Goal: Task Accomplishment & Management: Complete application form

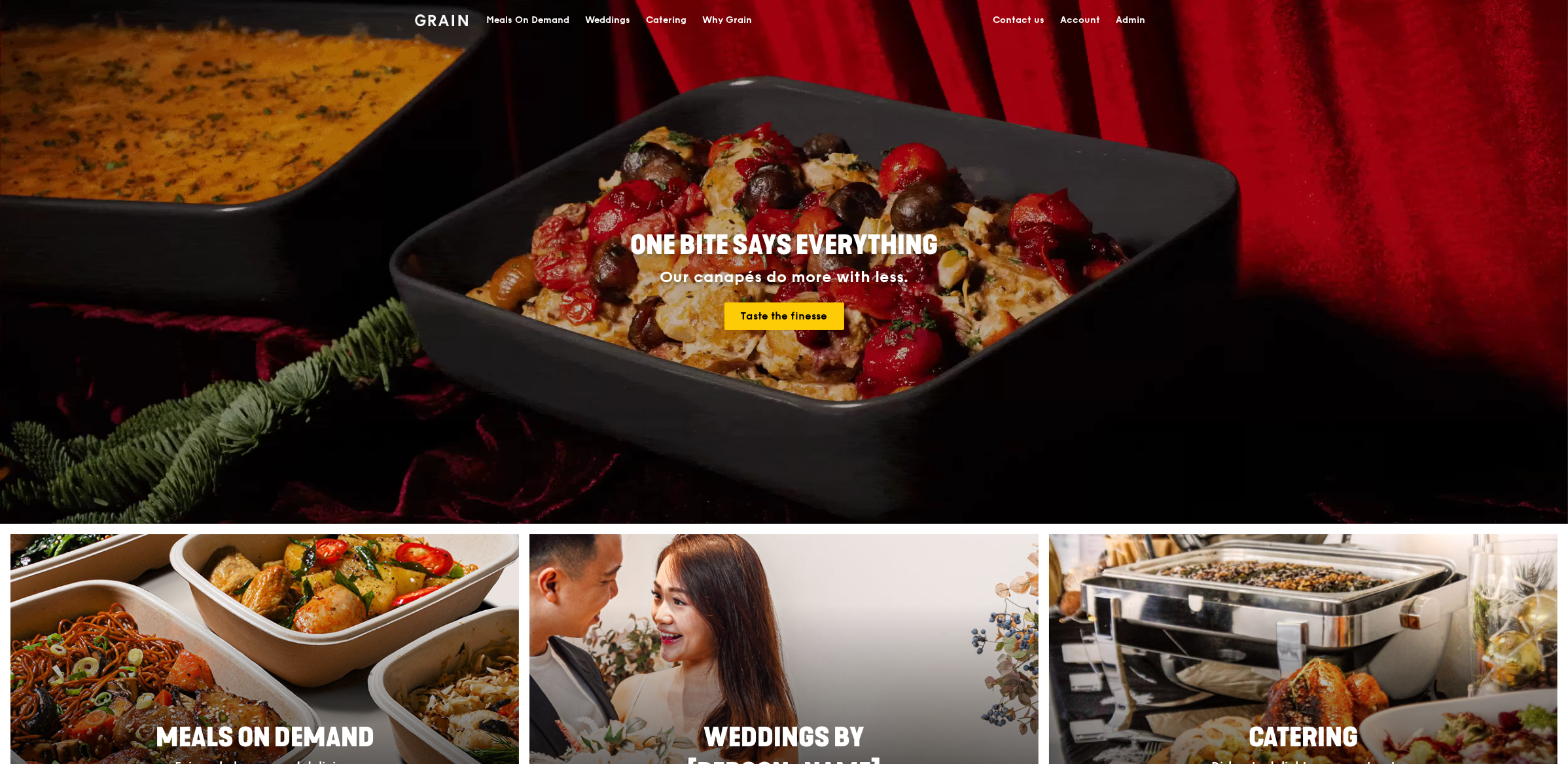
click at [552, 12] on div "Meals On Demand" at bounding box center [528, 20] width 83 height 39
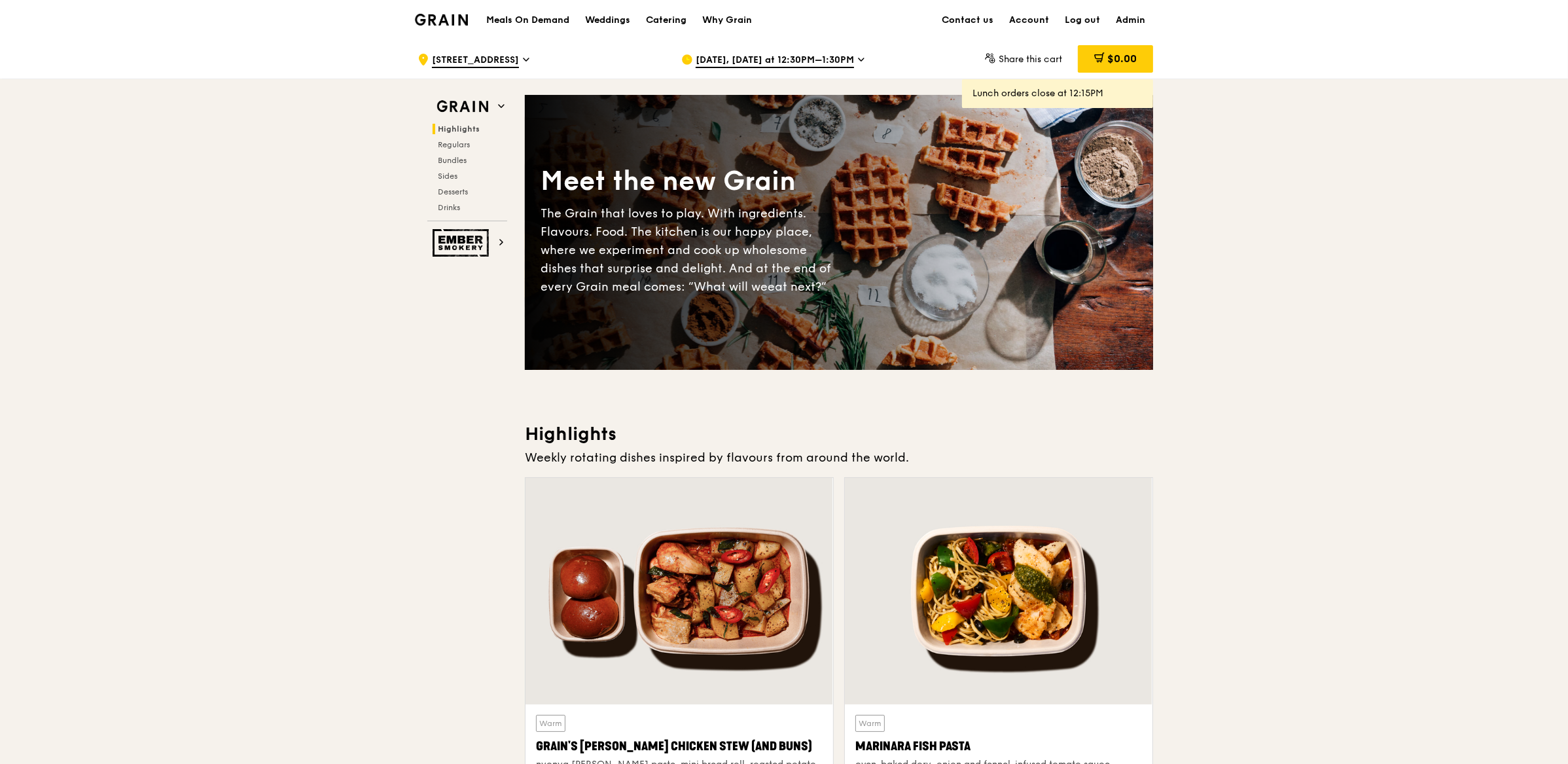
scroll to position [47, 0]
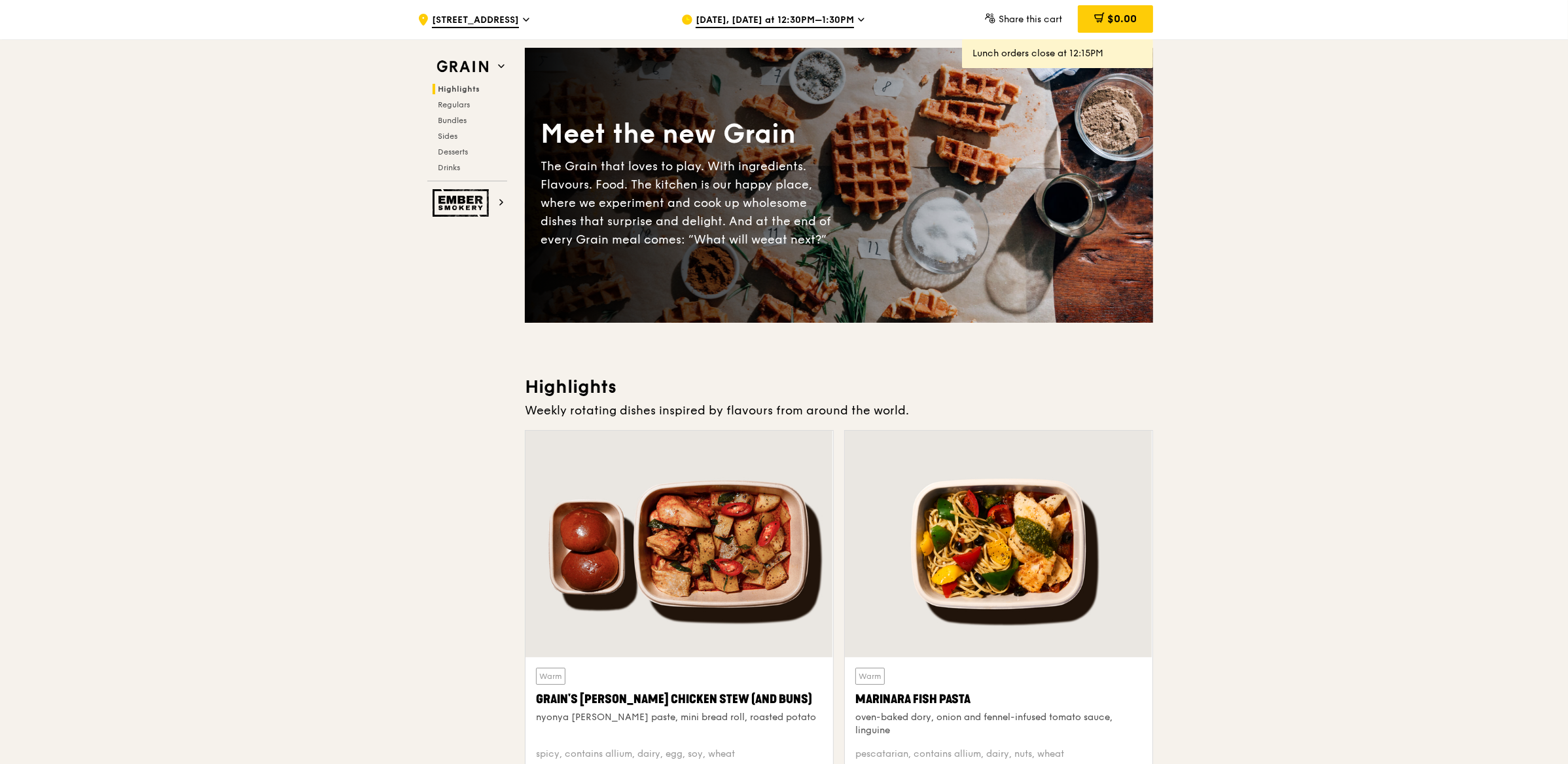
click at [798, 21] on span "[DATE], [DATE] at 12:30PM–1:30PM" at bounding box center [775, 21] width 158 height 14
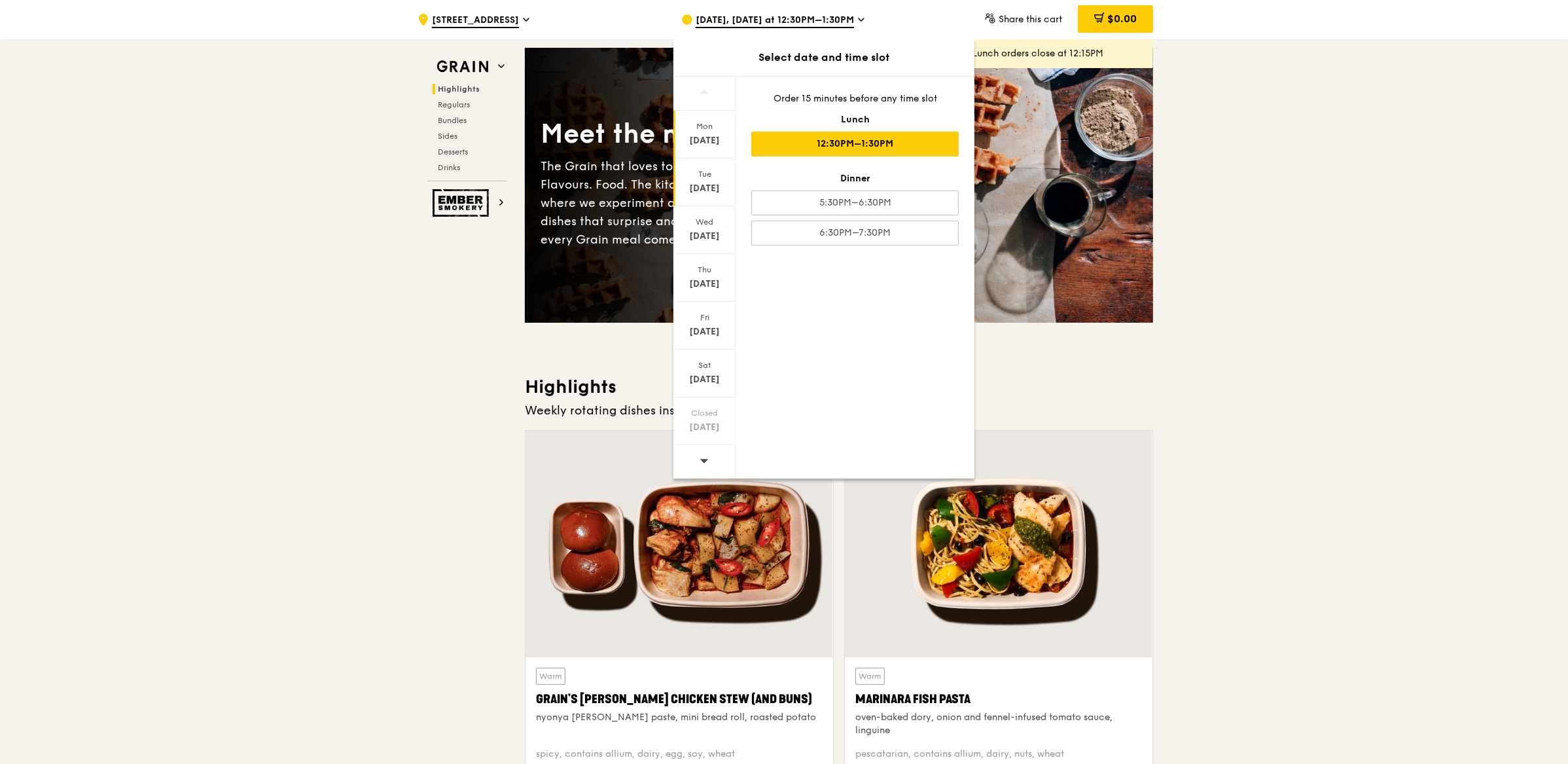
click at [718, 178] on div "Tue" at bounding box center [705, 173] width 58 height 10
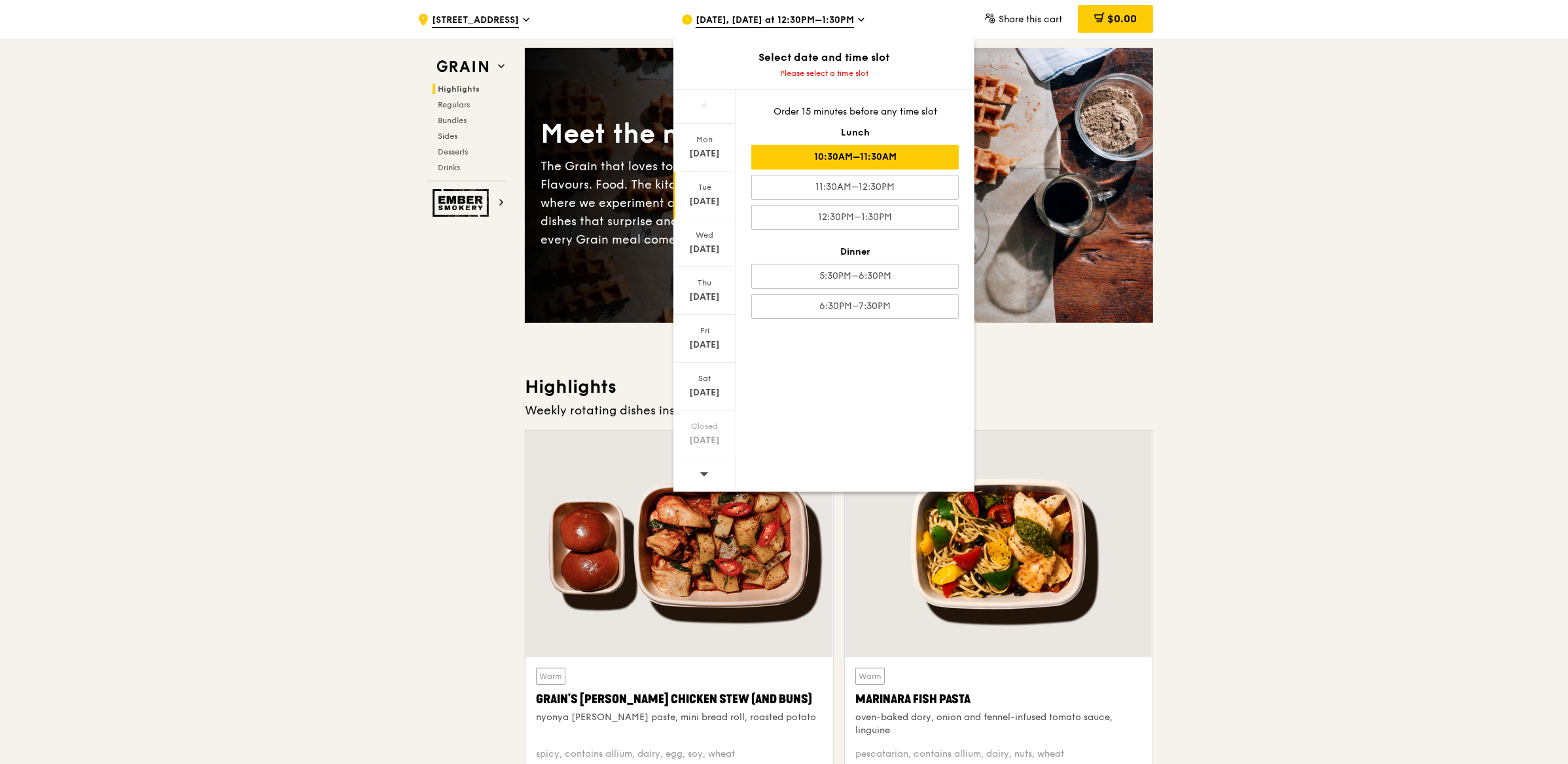
click at [881, 152] on div "10:30AM–11:30AM" at bounding box center [855, 157] width 208 height 25
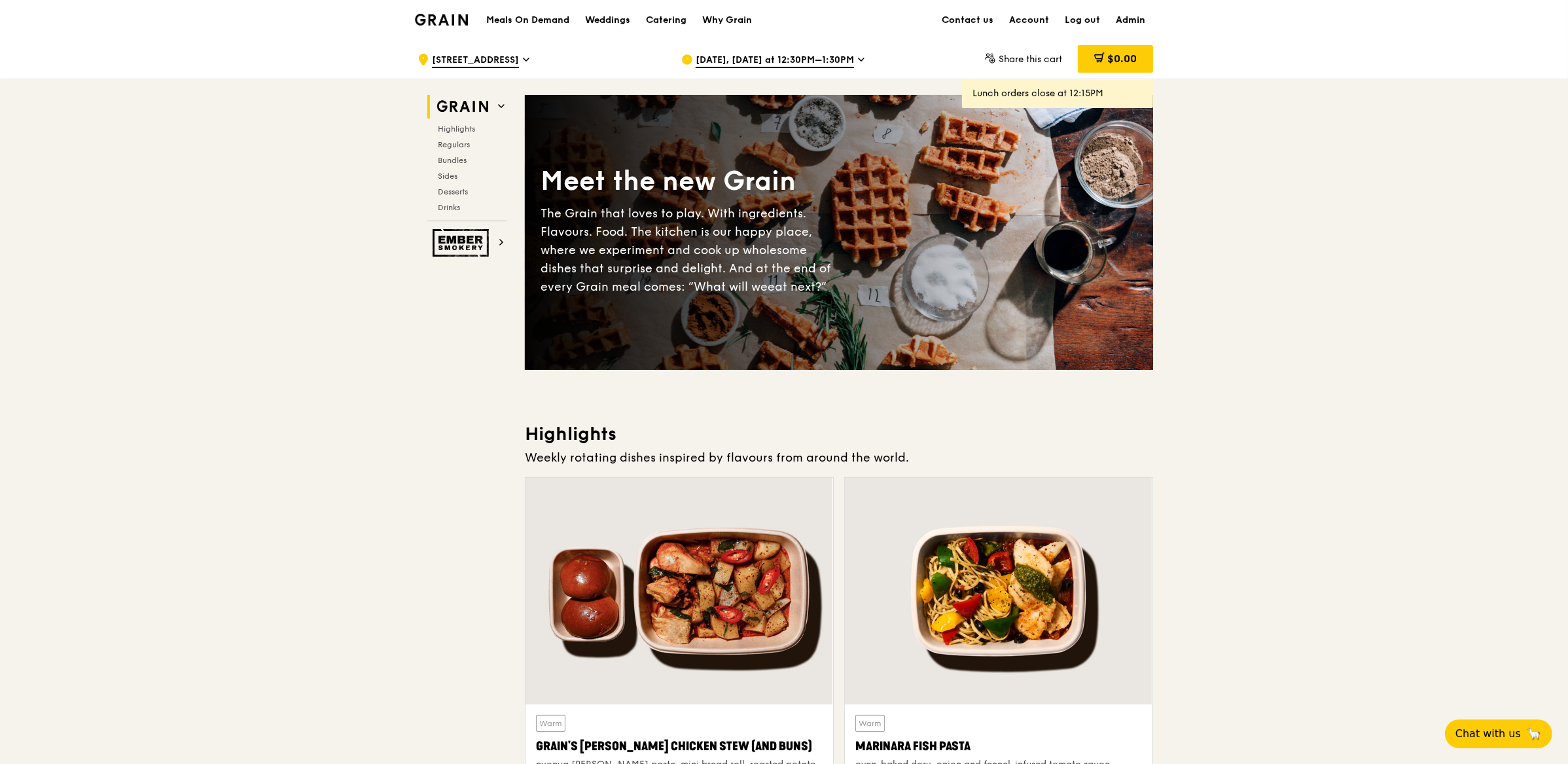
click at [1131, 19] on link "Admin" at bounding box center [1130, 20] width 45 height 39
select select "100"
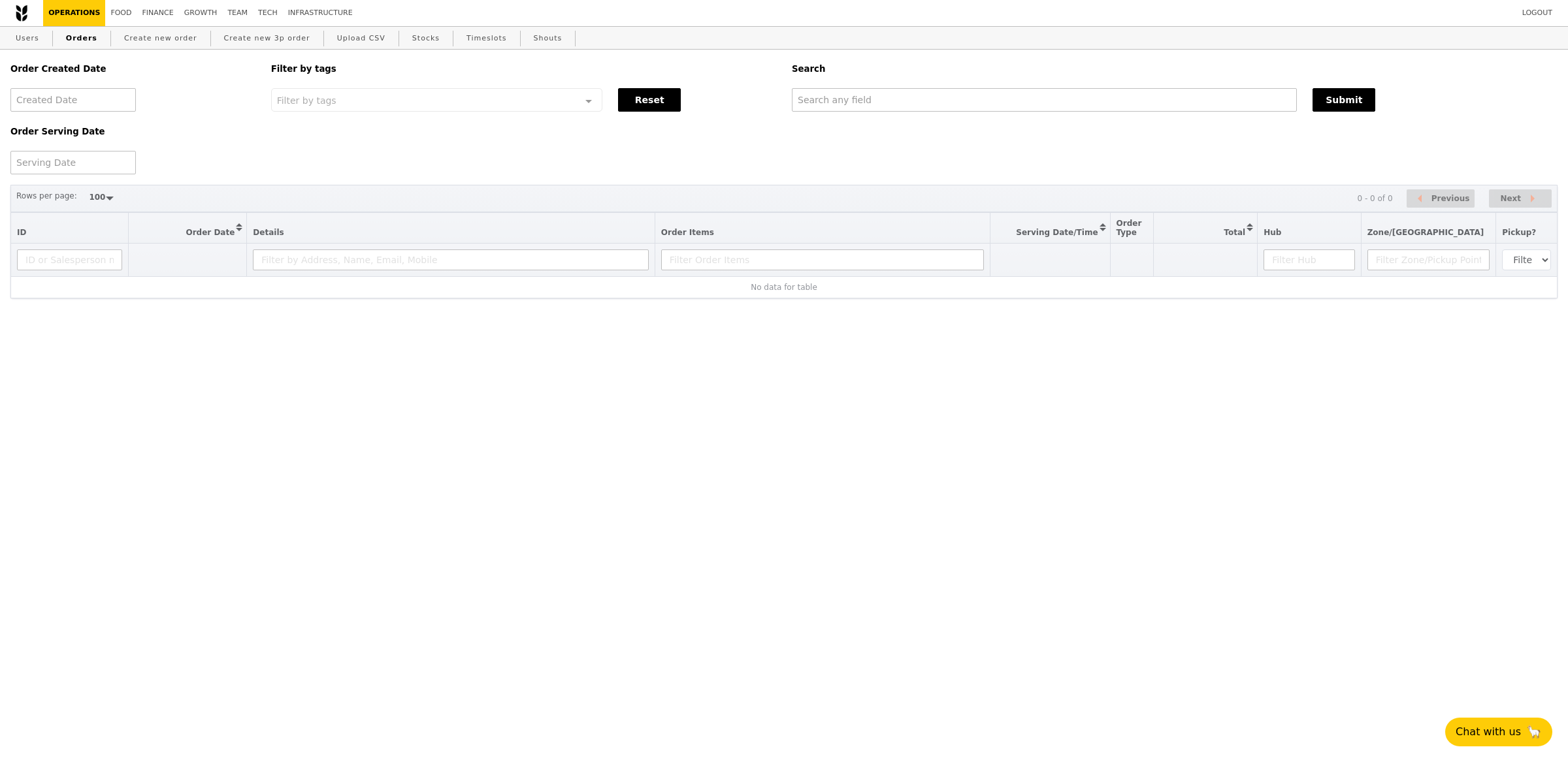
click at [832, 121] on div "Order Created Date Order Serving Date Filter by tags Filter by tags Meal_Plan W…" at bounding box center [784, 112] width 1563 height 125
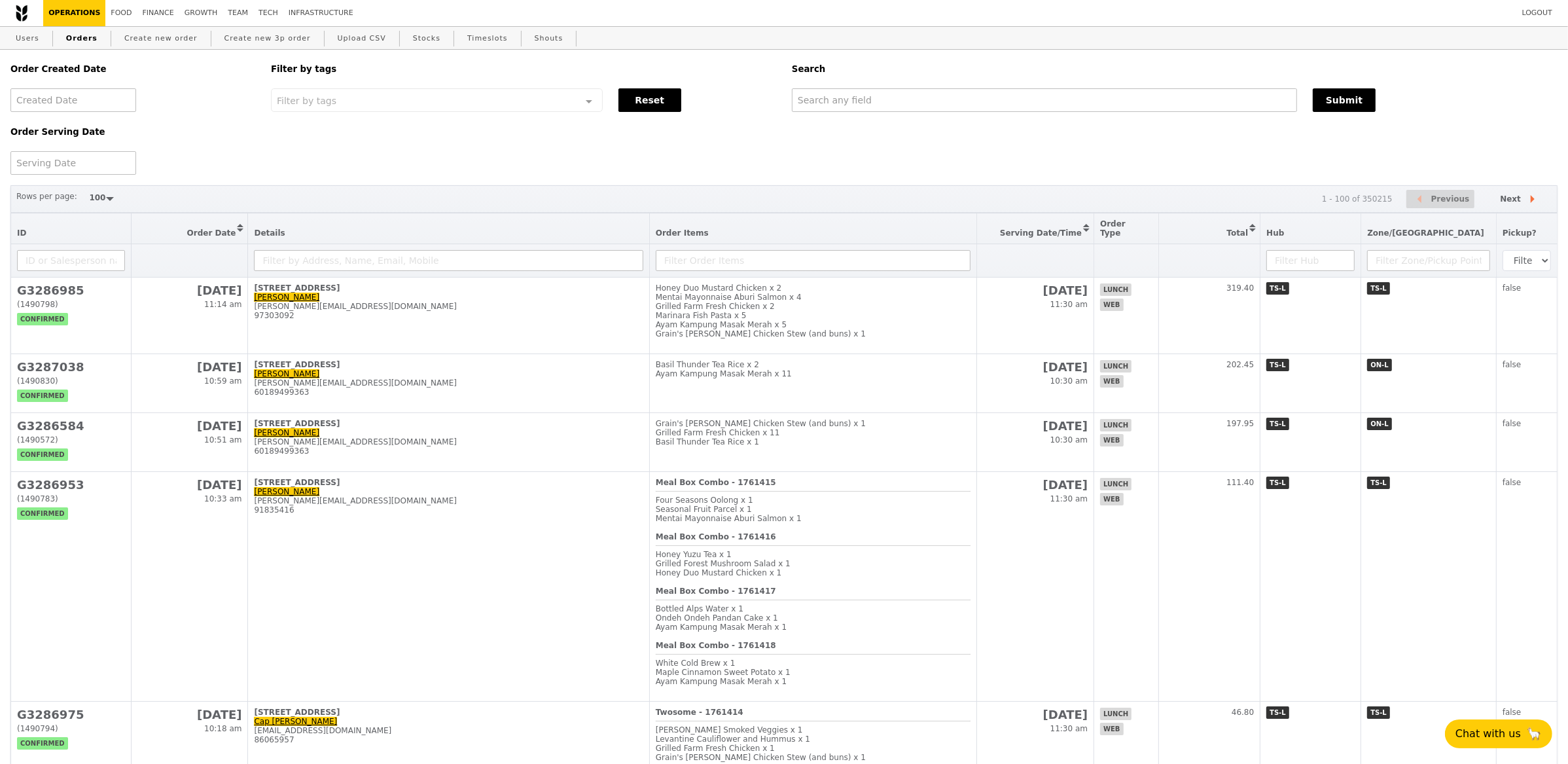
click at [884, 85] on div "Search" at bounding box center [1175, 69] width 782 height 39
click at [883, 100] on input "text" at bounding box center [1044, 100] width 505 height 23
paste input "linisj@nus.edu.sg"
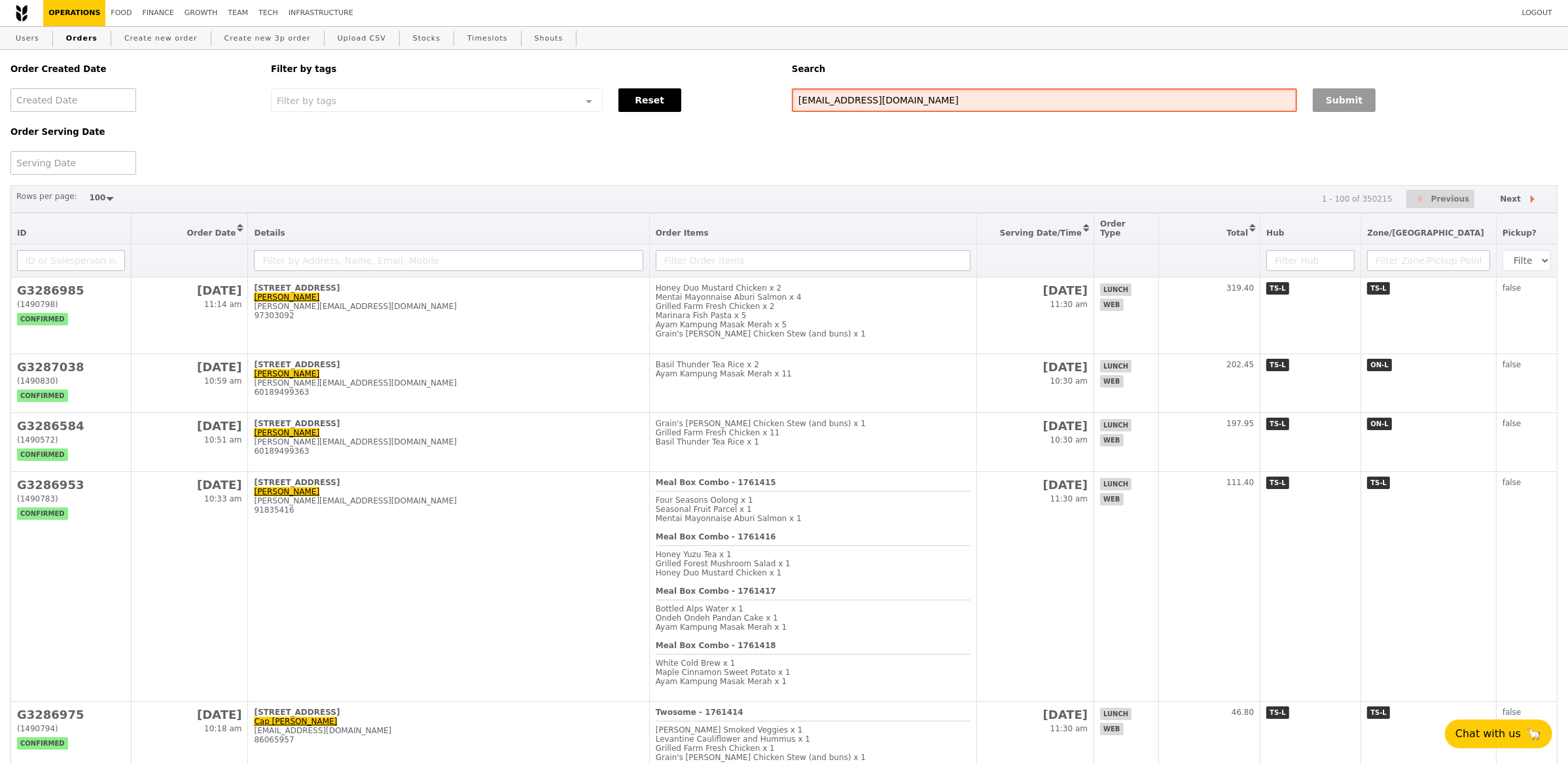
type input "linisj@nus.edu.sg"
click at [1354, 98] on button "Submit" at bounding box center [1344, 100] width 63 height 23
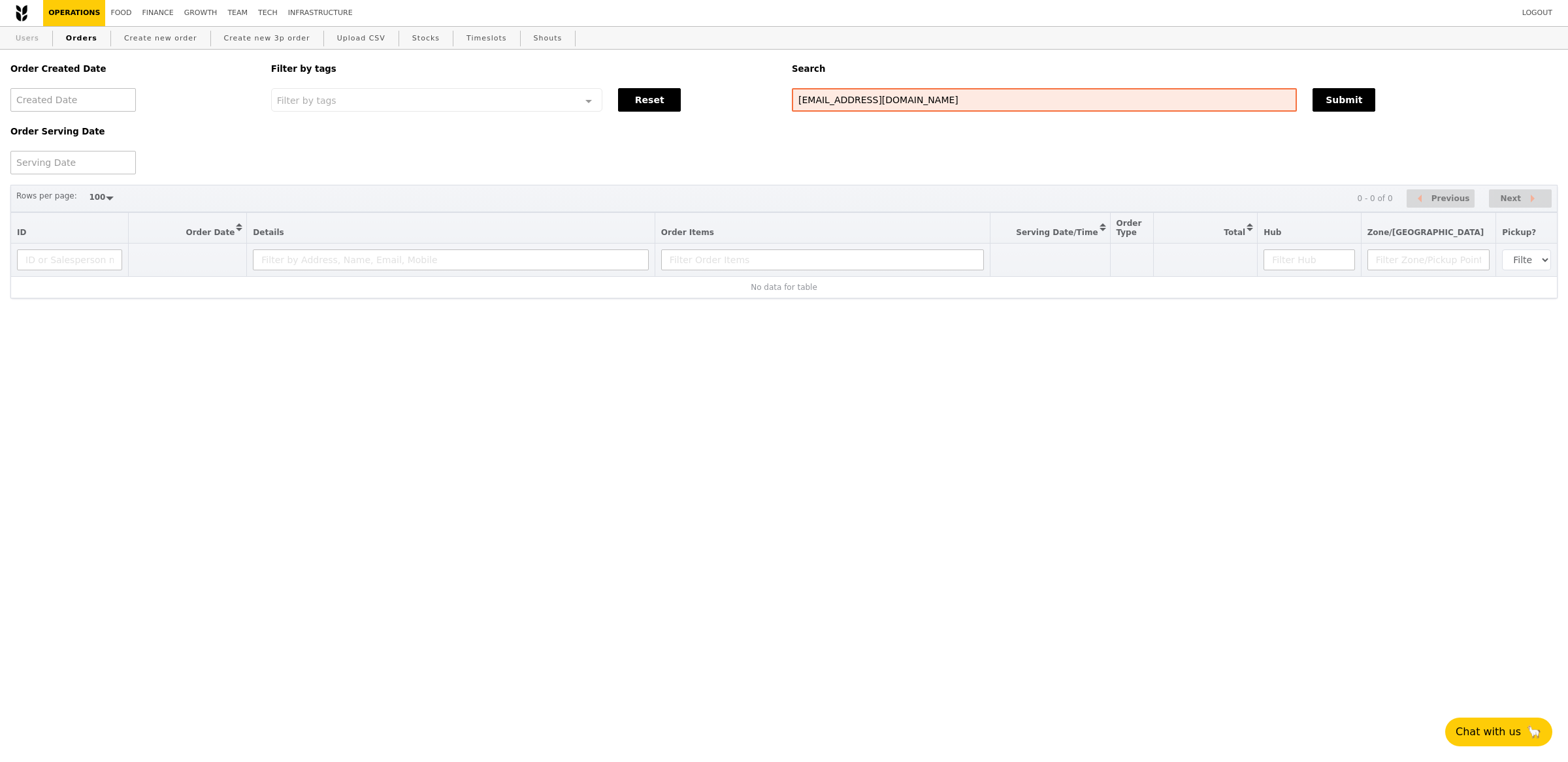
click at [30, 44] on link "Users" at bounding box center [27, 38] width 34 height 23
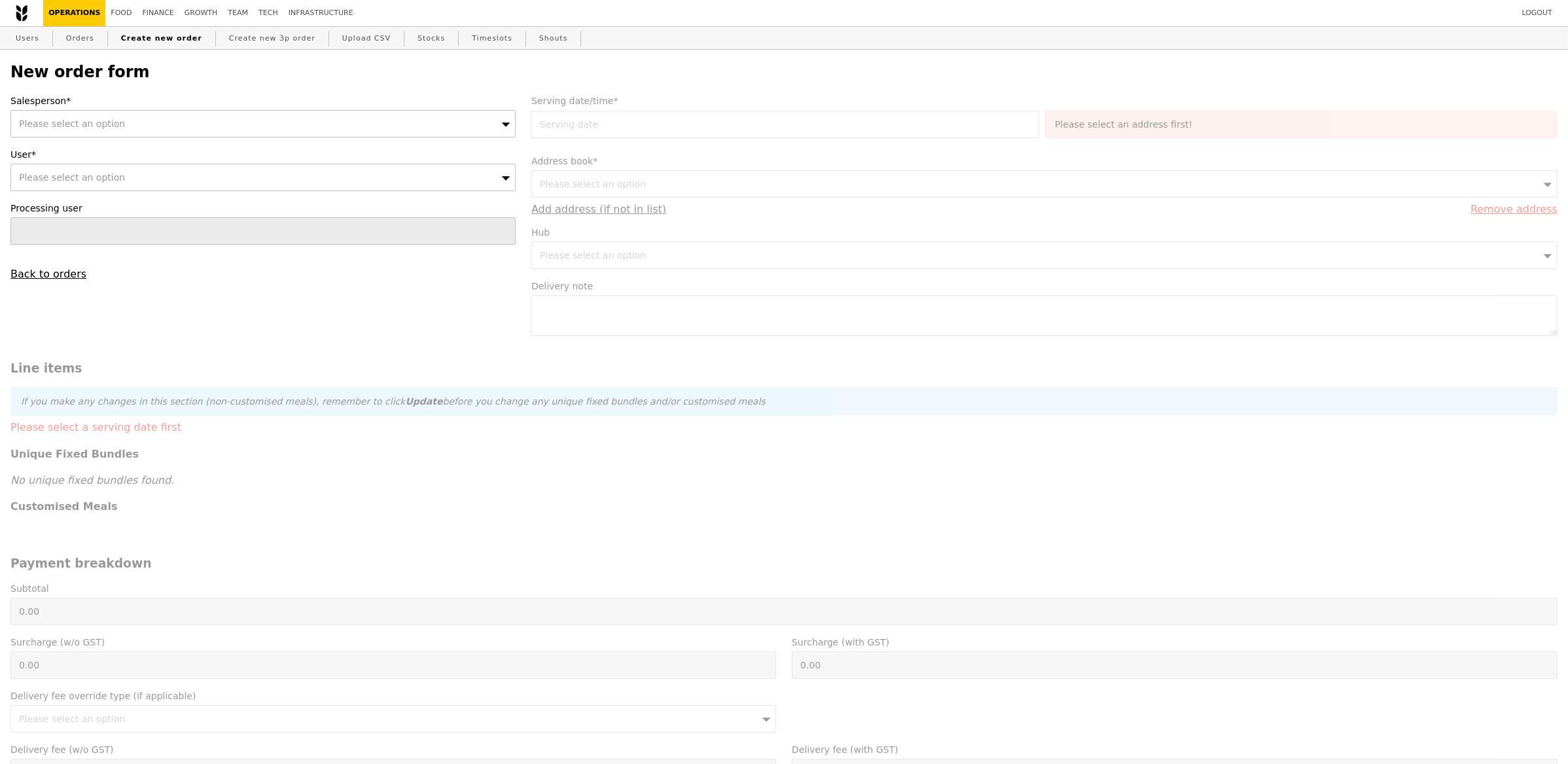
click at [269, 96] on label "Salesperson*" at bounding box center [263, 100] width 505 height 13
click at [262, 129] on div "Please select an option" at bounding box center [263, 124] width 505 height 28
type input "kyla"
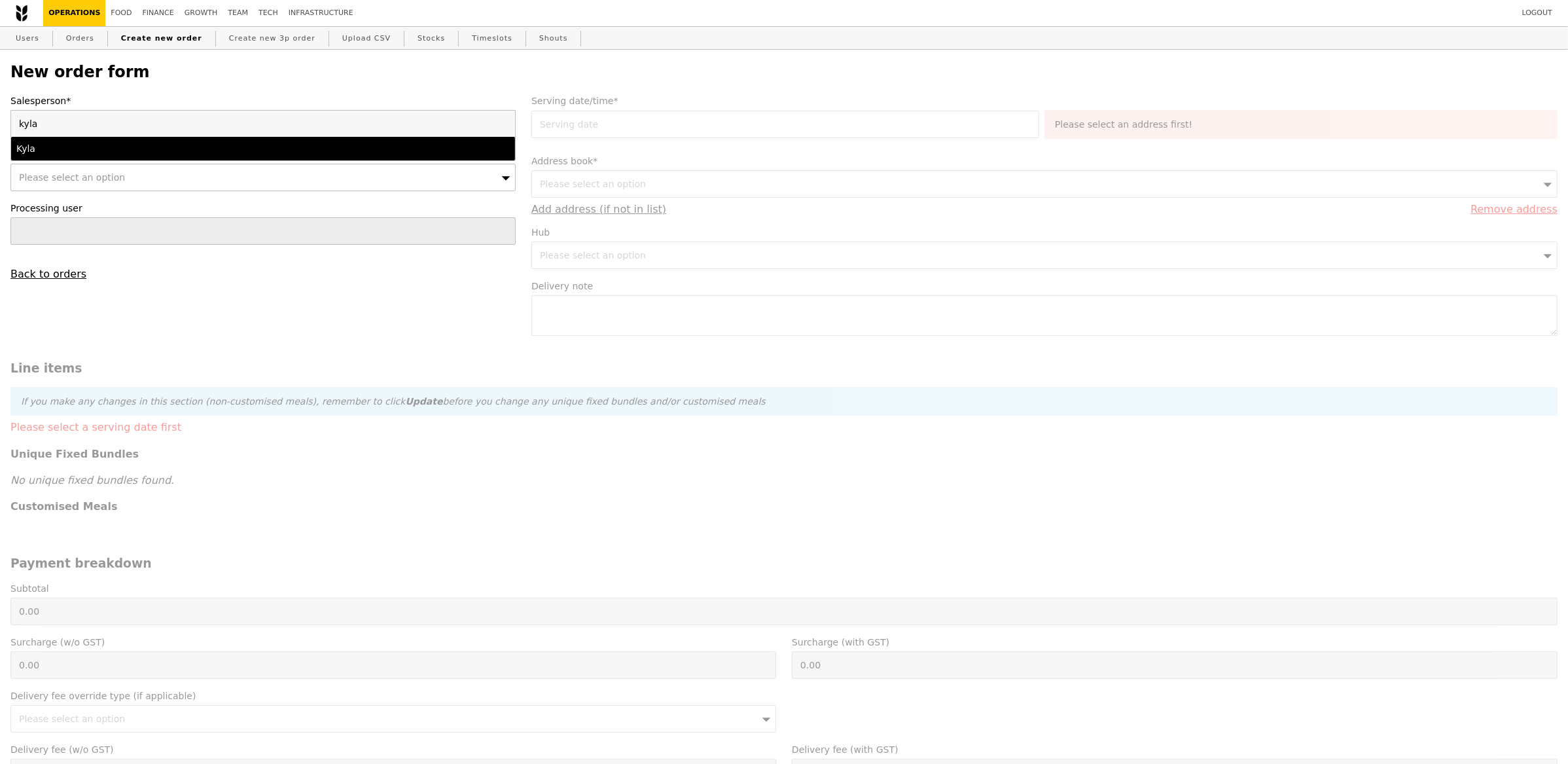
click at [255, 151] on div "Kyla" at bounding box center [201, 148] width 369 height 13
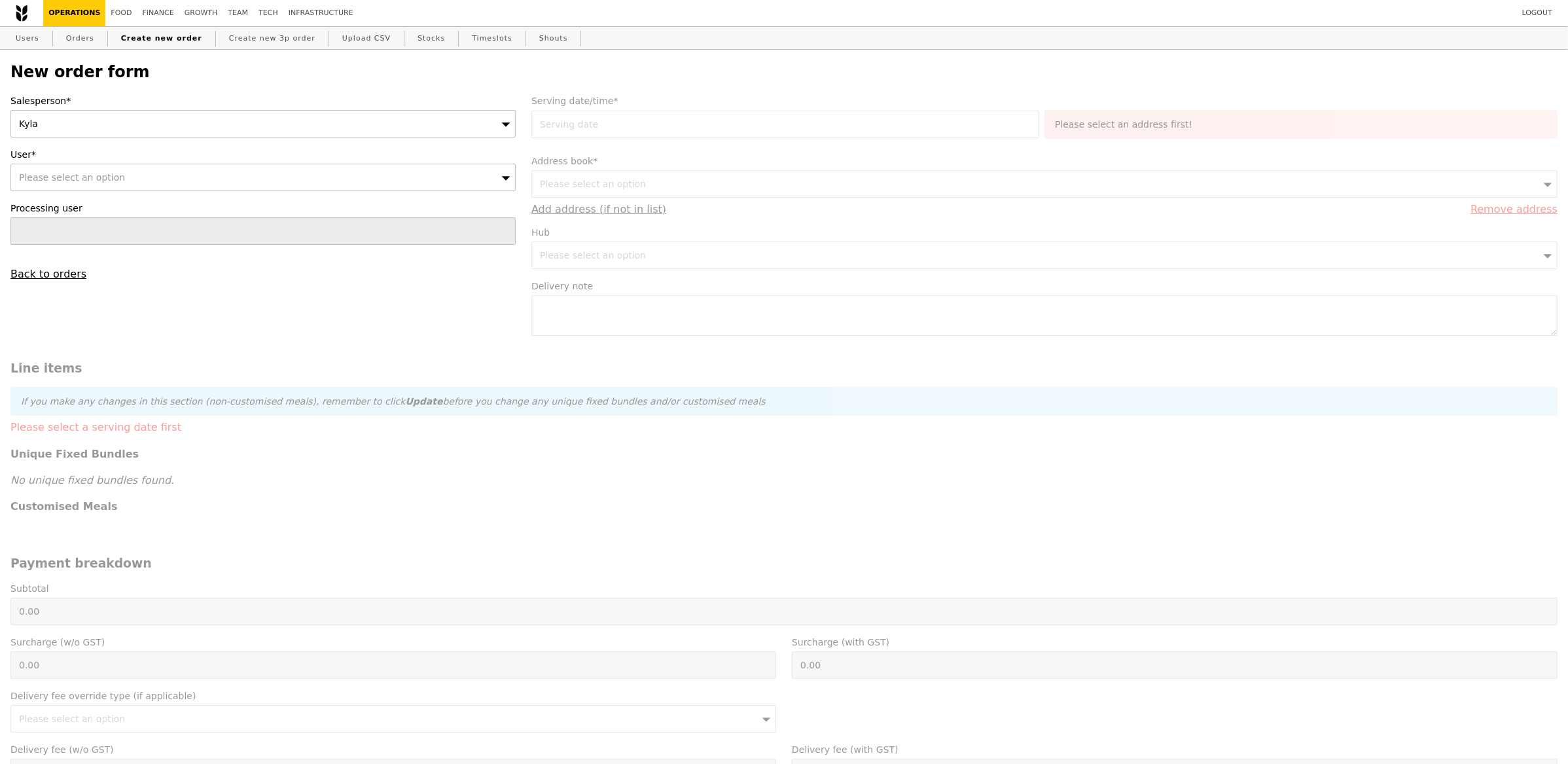
click at [249, 176] on div "Please select an option" at bounding box center [263, 178] width 505 height 28
type input "[EMAIL_ADDRESS][DOMAIN_NAME]"
type input "Confirm"
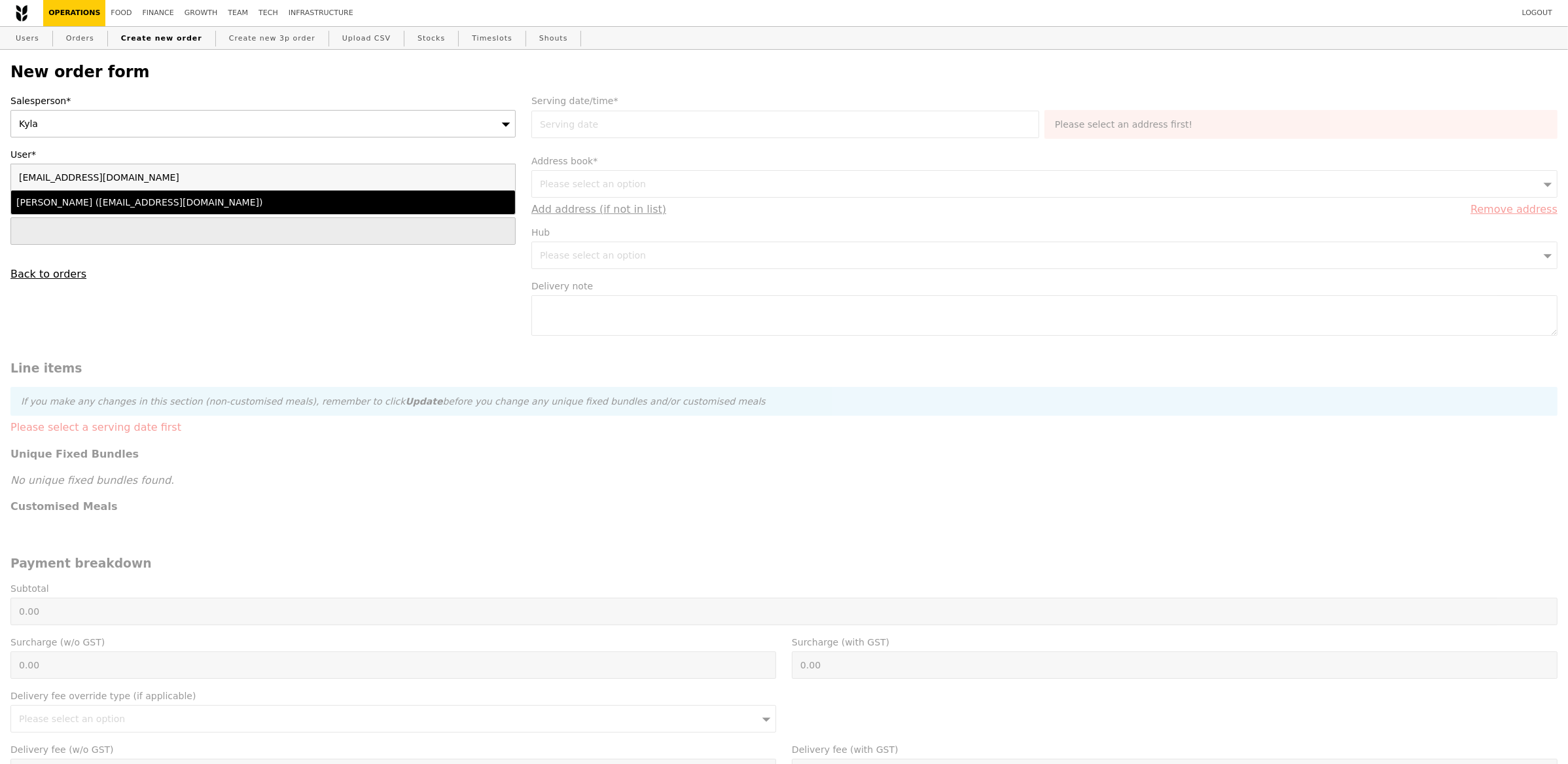
type input "[EMAIL_ADDRESS][DOMAIN_NAME]"
click at [206, 204] on div "Lini SELVARAJ (linisj@nus.edu.sg)" at bounding box center [201, 202] width 369 height 13
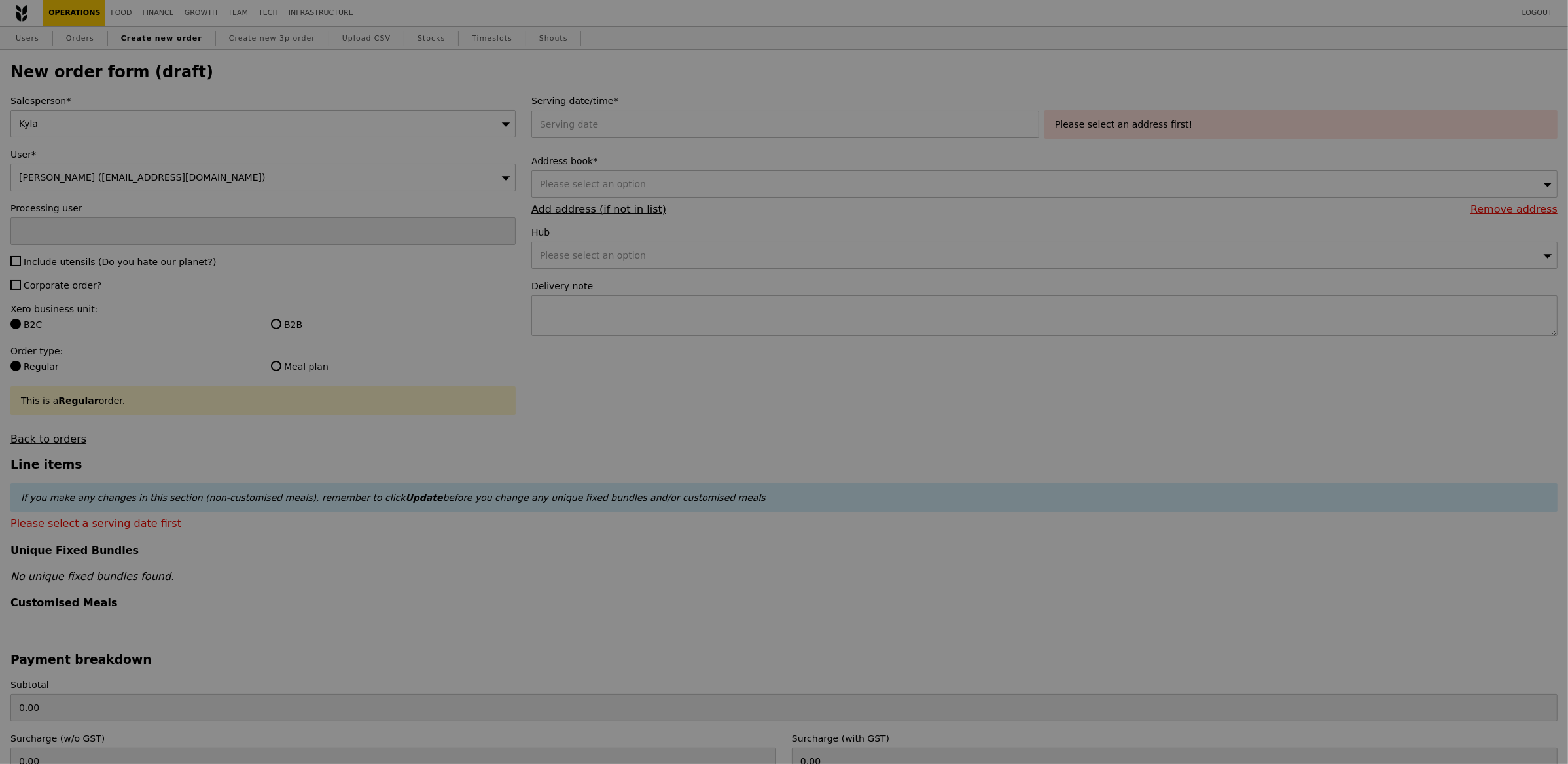
type input "Confirm"
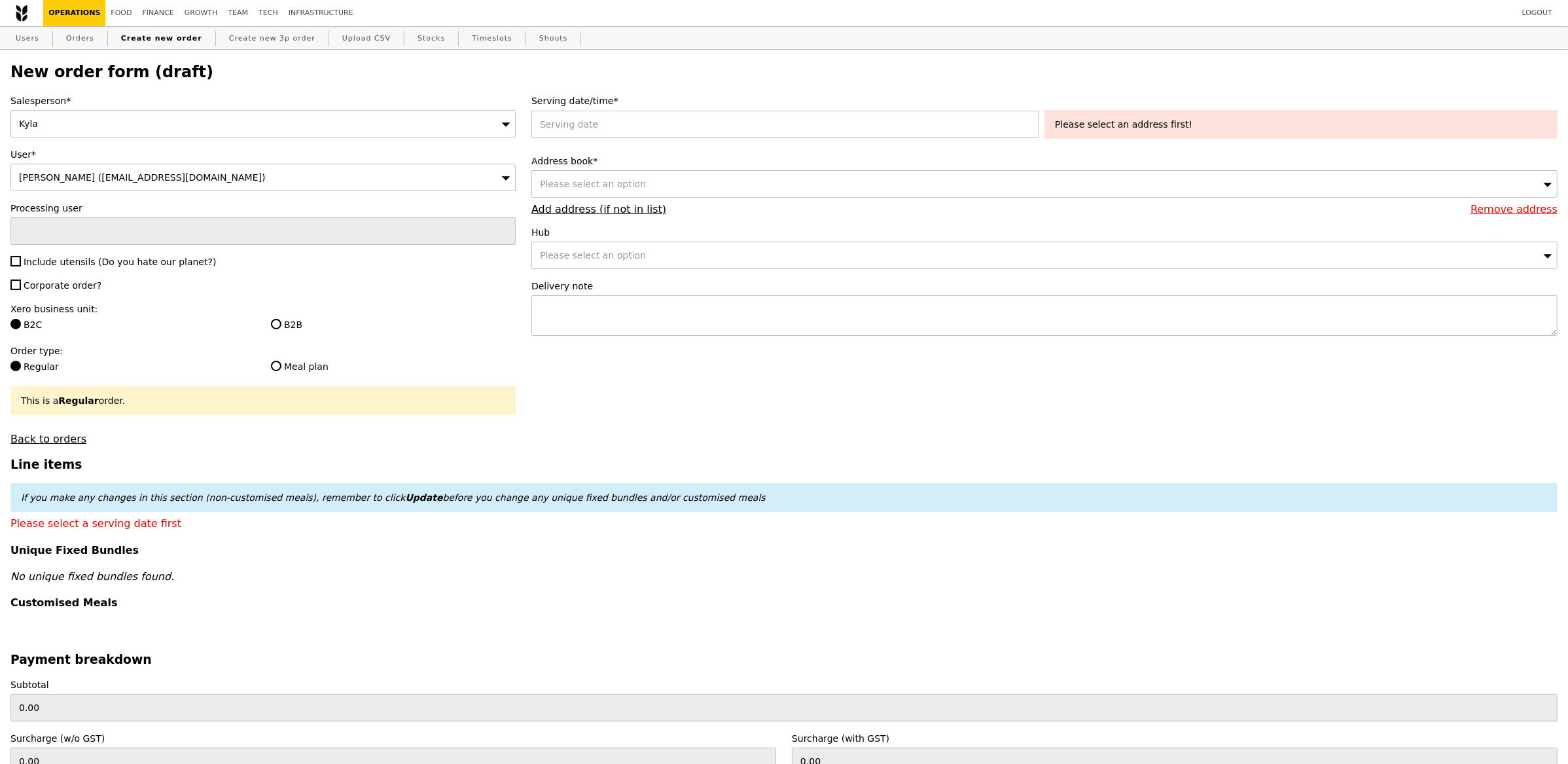
click at [41, 264] on span "Include utensils (Do you hate our planet?)" at bounding box center [120, 262] width 193 height 10
click at [21, 264] on input "Include utensils (Do you hate our planet?)" at bounding box center [15, 261] width 10 height 10
checkbox input "true"
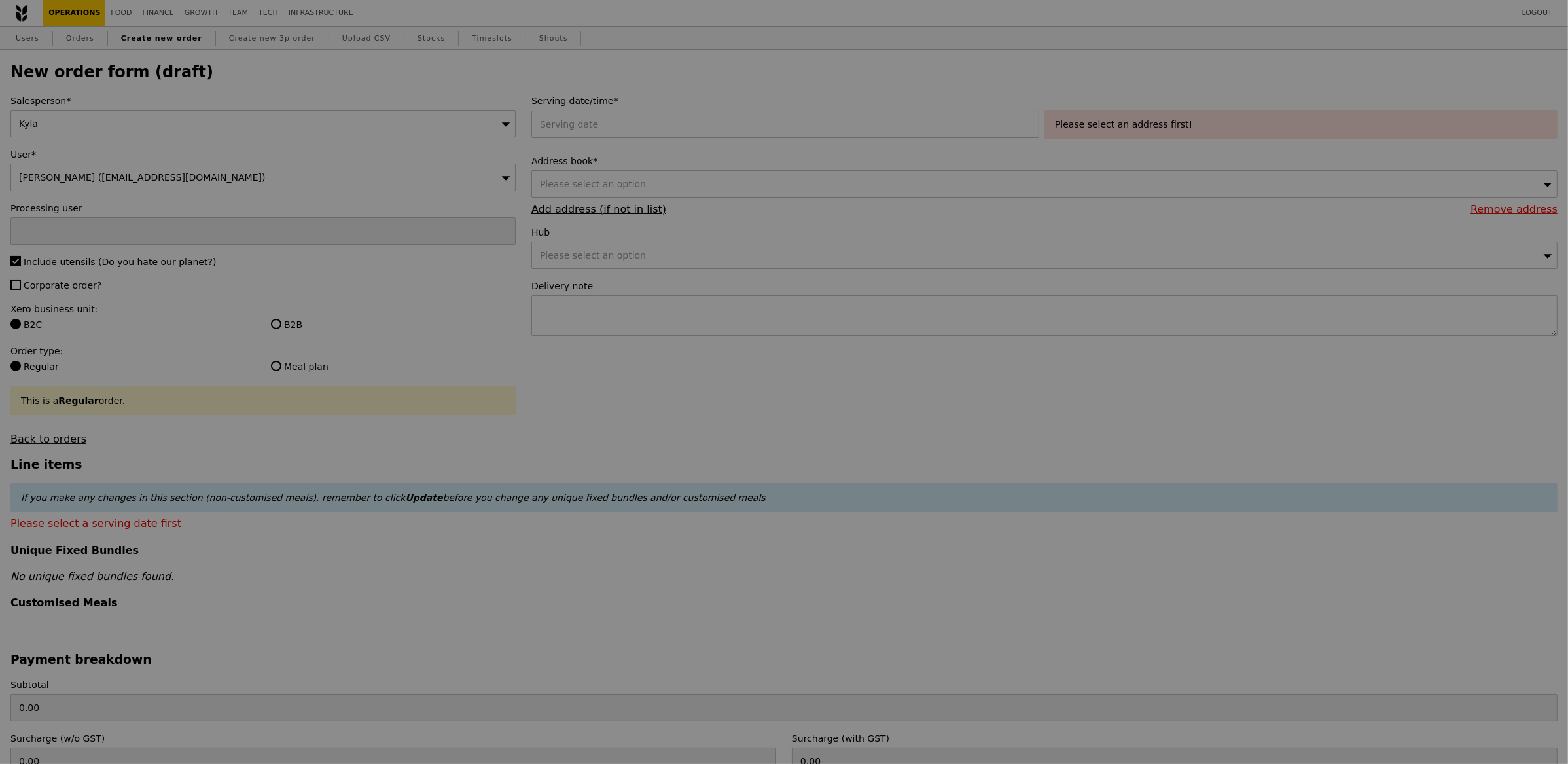
type input "Confirm"
click at [45, 288] on span "Corporate order?" at bounding box center [62, 285] width 78 height 10
click at [21, 288] on input "Corporate order?" at bounding box center [15, 284] width 10 height 10
checkbox input "true"
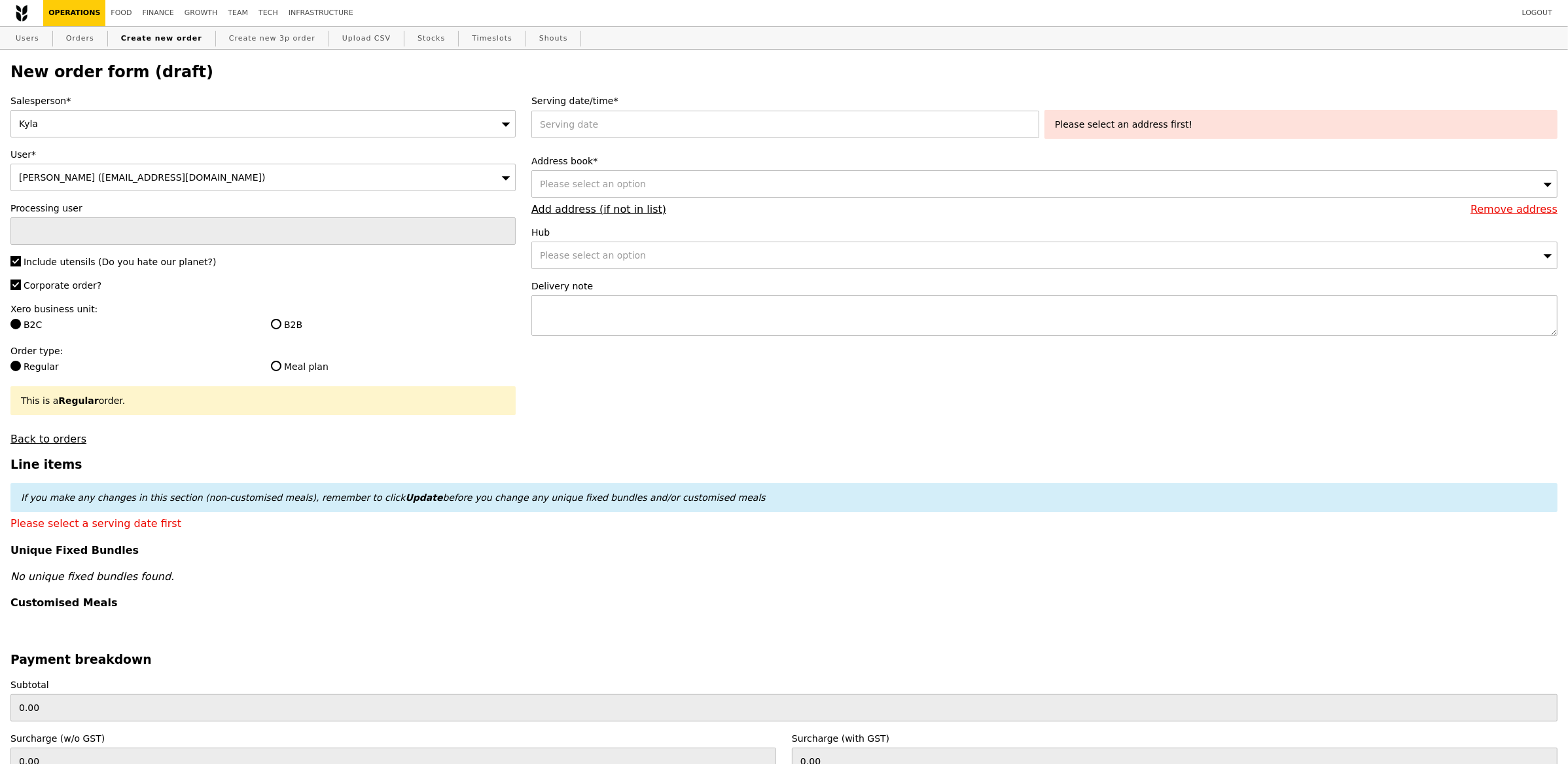
click at [291, 328] on label "B2B" at bounding box center [394, 324] width 245 height 13
click at [281, 328] on input "B2B" at bounding box center [276, 323] width 10 height 10
radio input "true"
type input "Confirm"
click at [722, 120] on div at bounding box center [788, 125] width 513 height 28
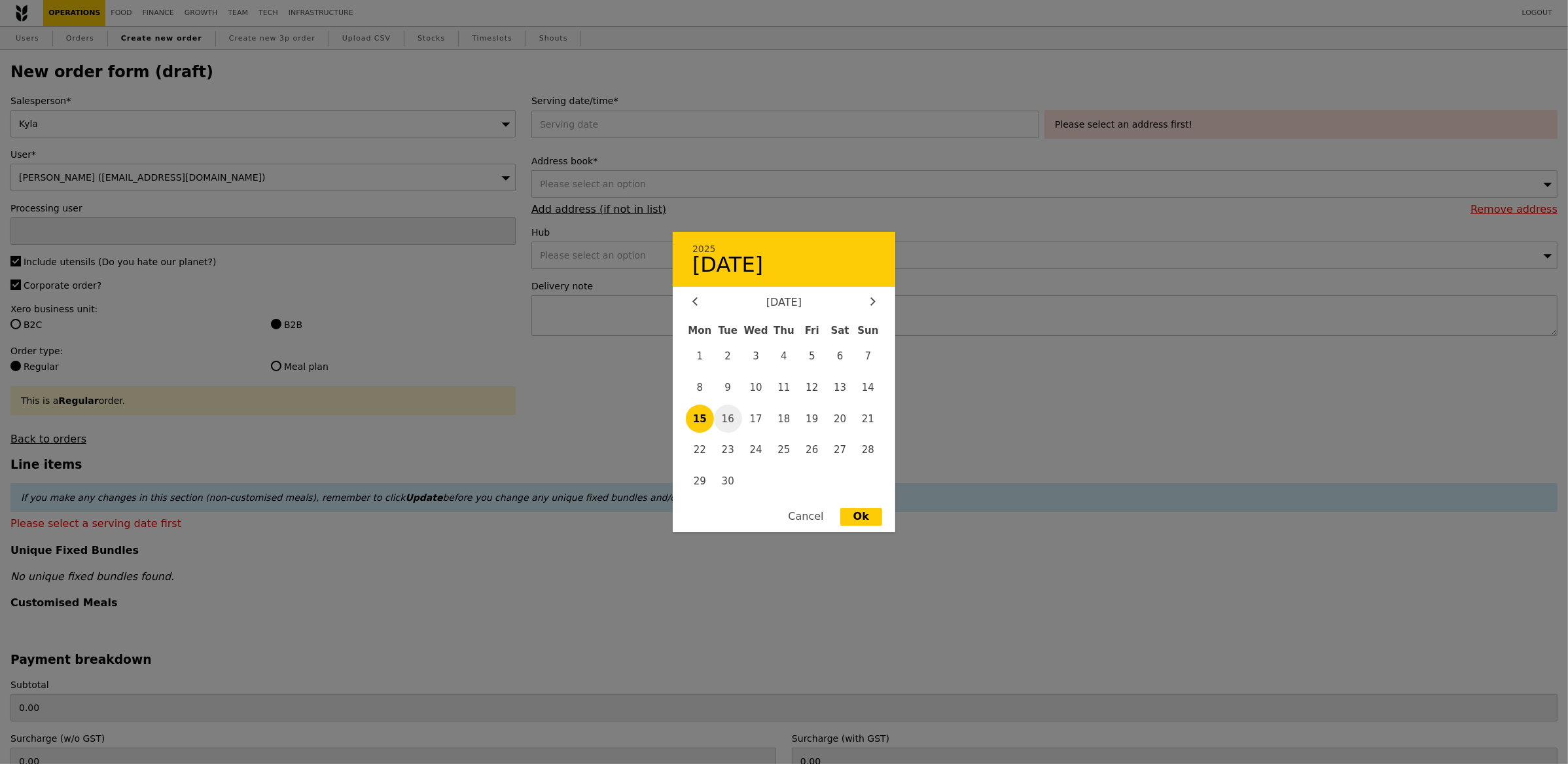
click at [731, 412] on span "16" at bounding box center [728, 418] width 28 height 28
type input "16 Sep 2025"
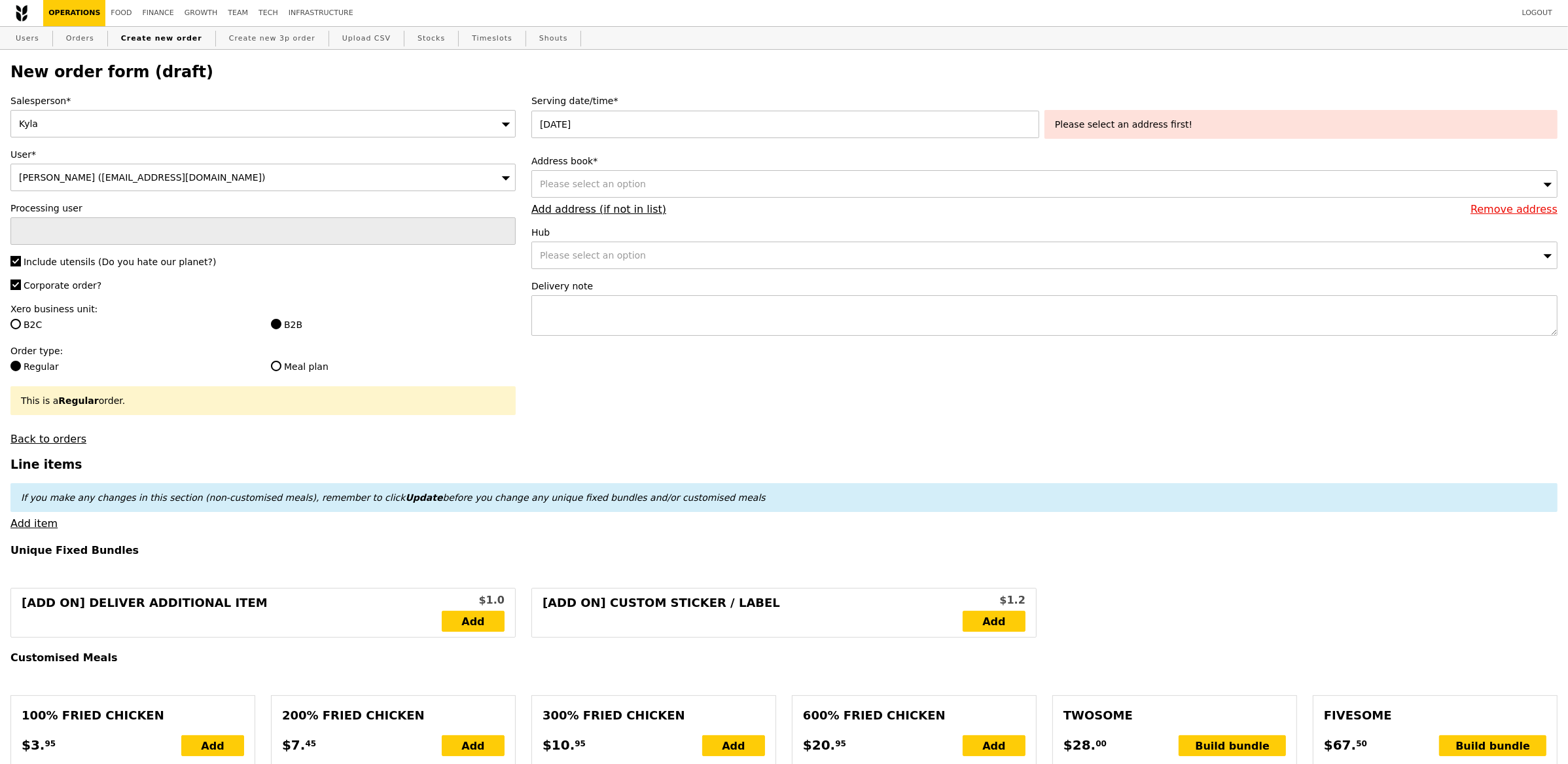
click at [766, 198] on div "Please select an option" at bounding box center [1044, 184] width 1026 height 28
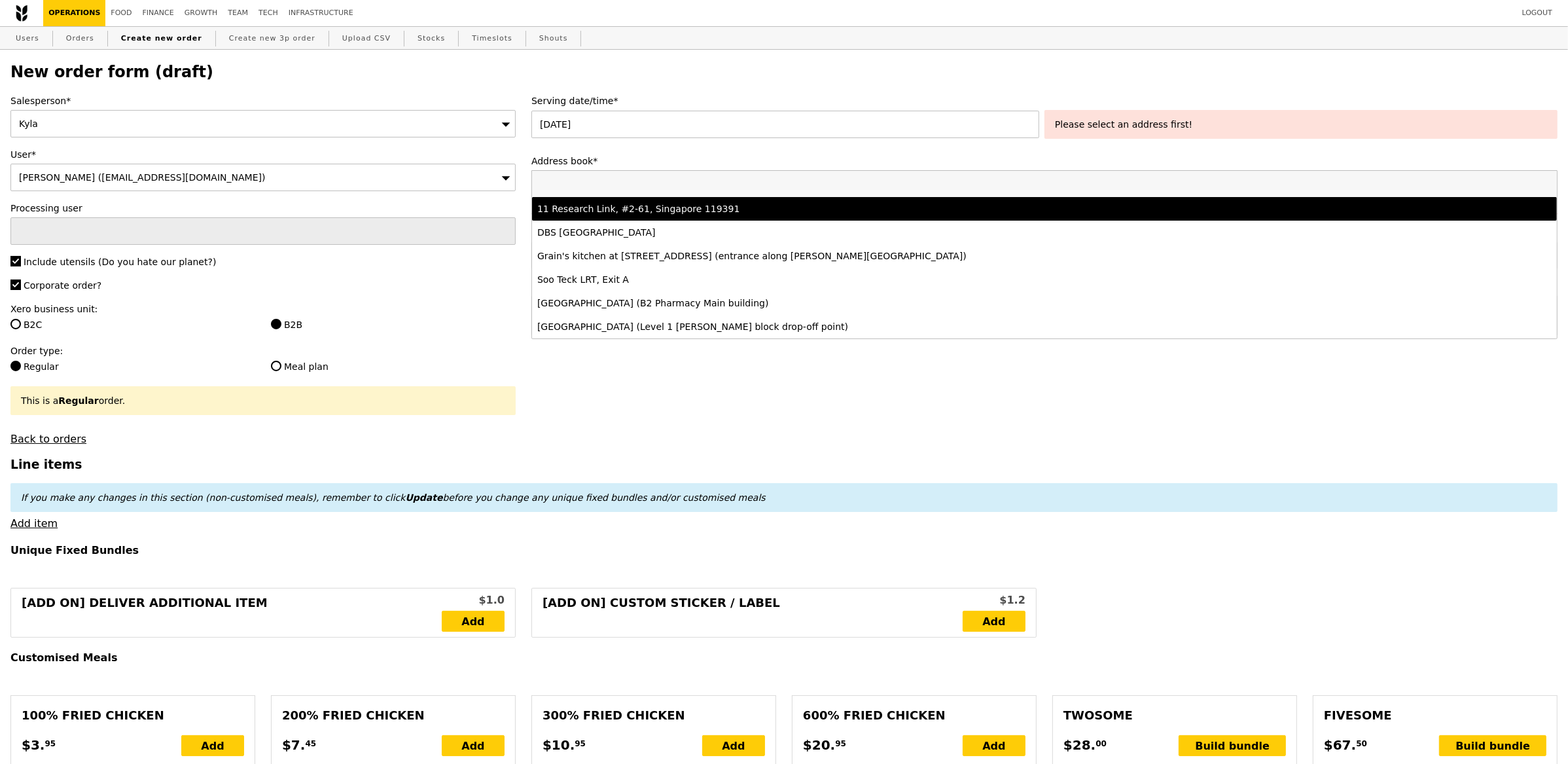
click at [766, 198] on li "11 Research Link, #2-61, Singapore 119391" at bounding box center [1044, 209] width 1025 height 23
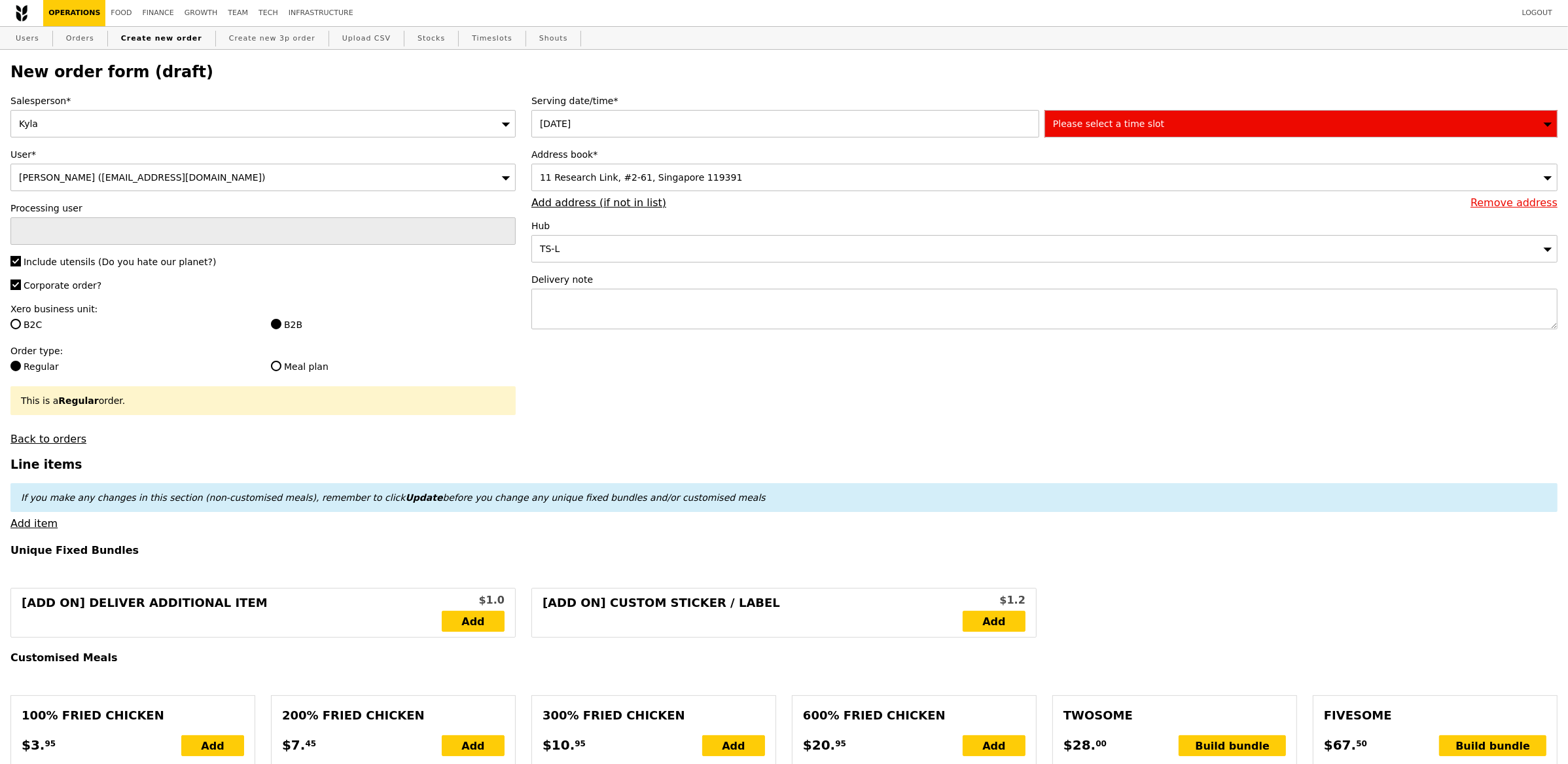
type input "Confirm"
click at [1218, 122] on div "Please select a time slot" at bounding box center [1301, 124] width 513 height 28
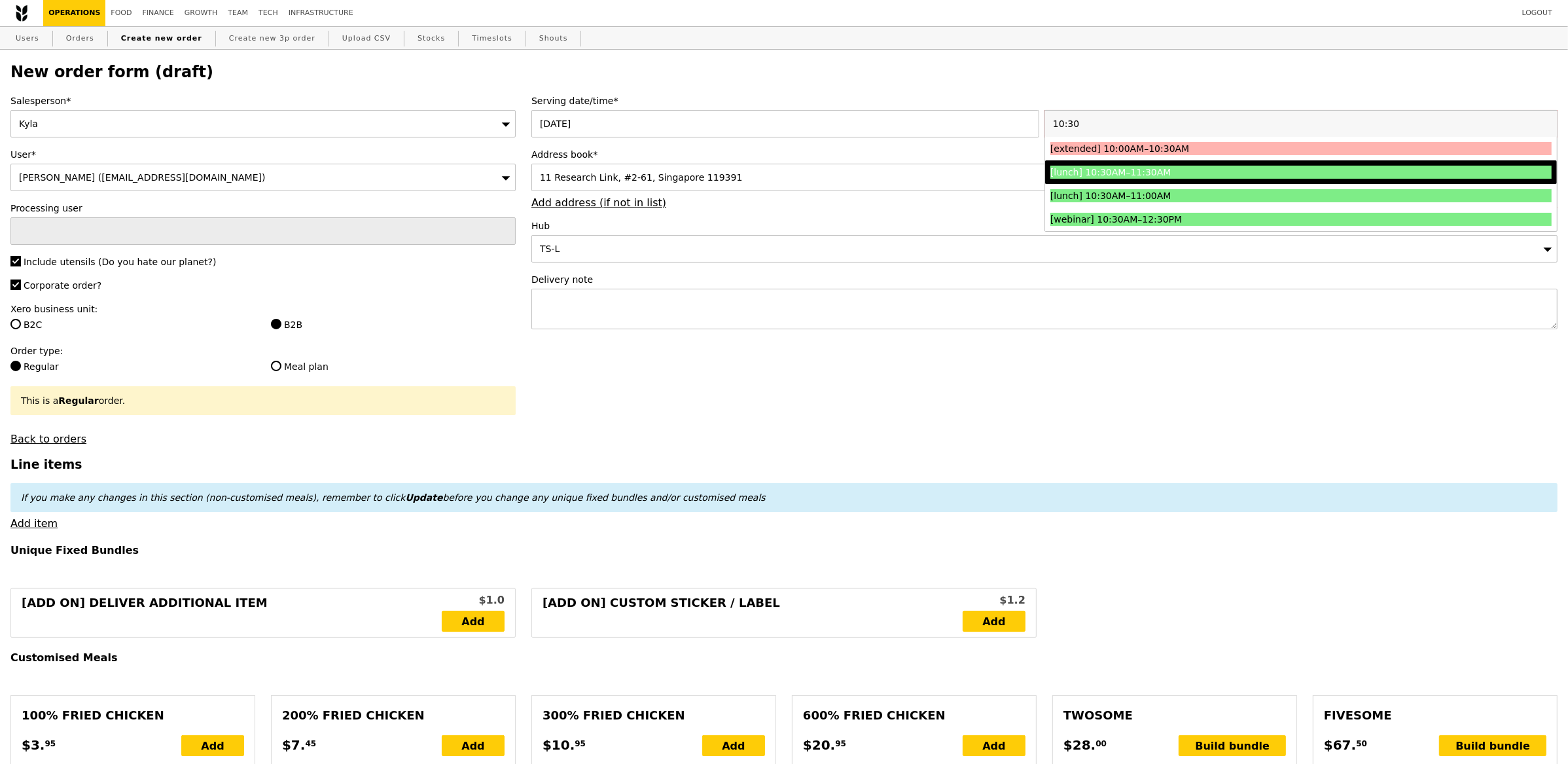
type input "10:30"
click at [1179, 165] on li "[lunch] 10:30AM–11:30AM" at bounding box center [1301, 172] width 512 height 23
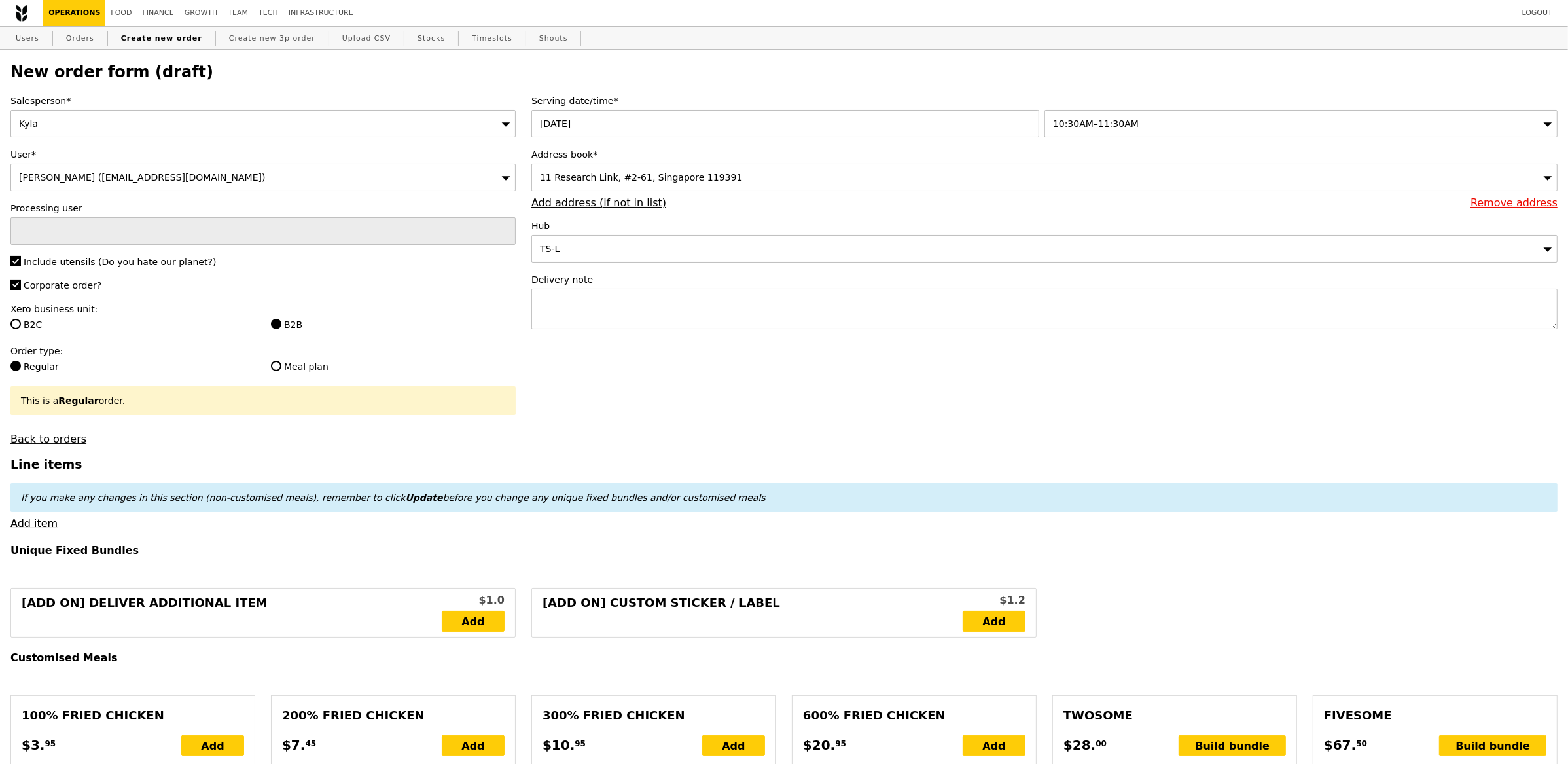
type input "Confirm"
click at [612, 312] on textarea at bounding box center [1044, 308] width 1026 height 41
paste textarea "COM3 Meeting Room"
type textarea "COM3 Meeting Room To call"
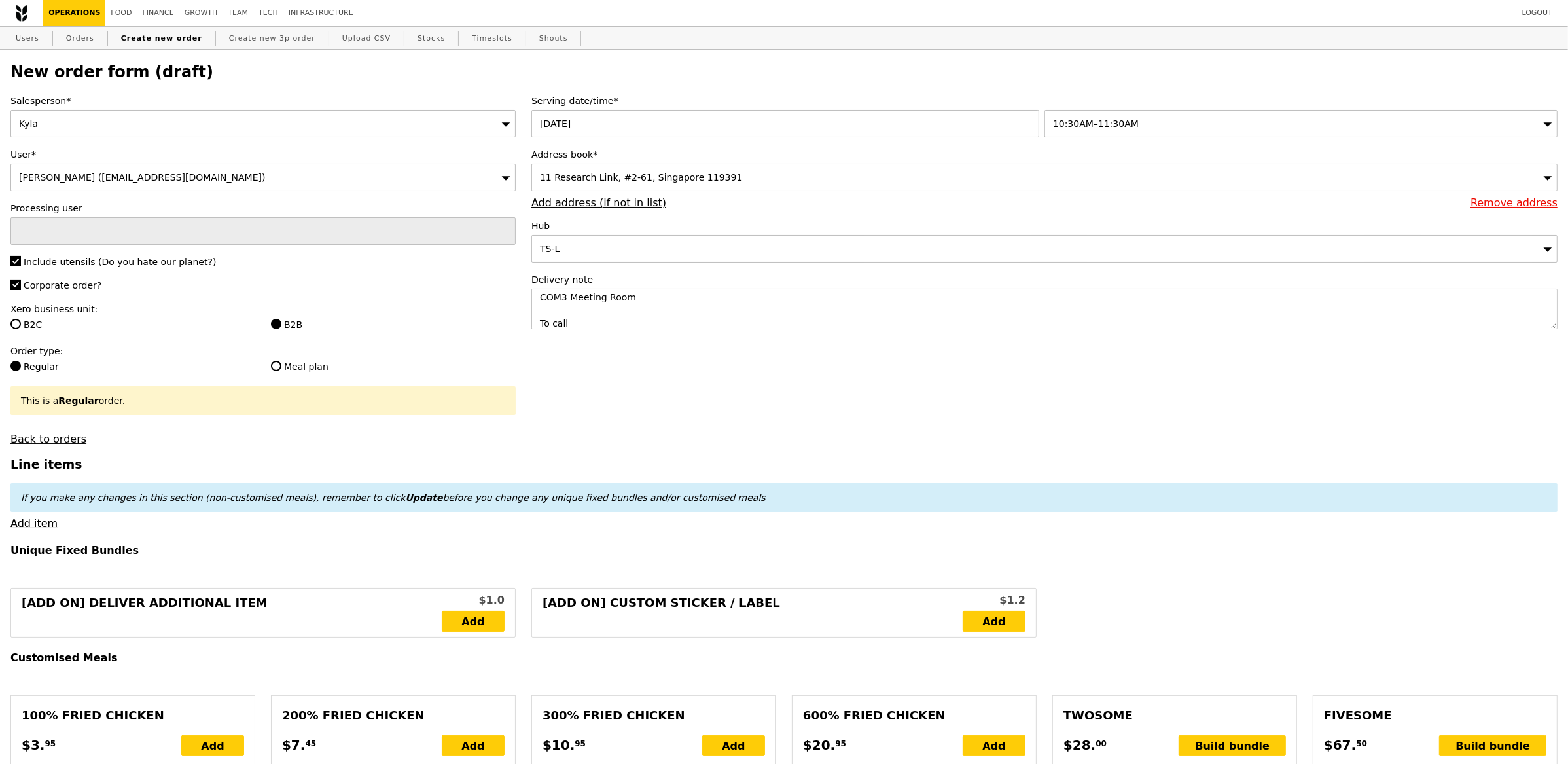
type input "Confirm"
paste textarea "Kausalya Vijian (+65 8287 4683)"
type textarea "COM3 Meeting Room To call Kausalya Vijian (+65 8287 4683) upon arrival"
type input "Confirm"
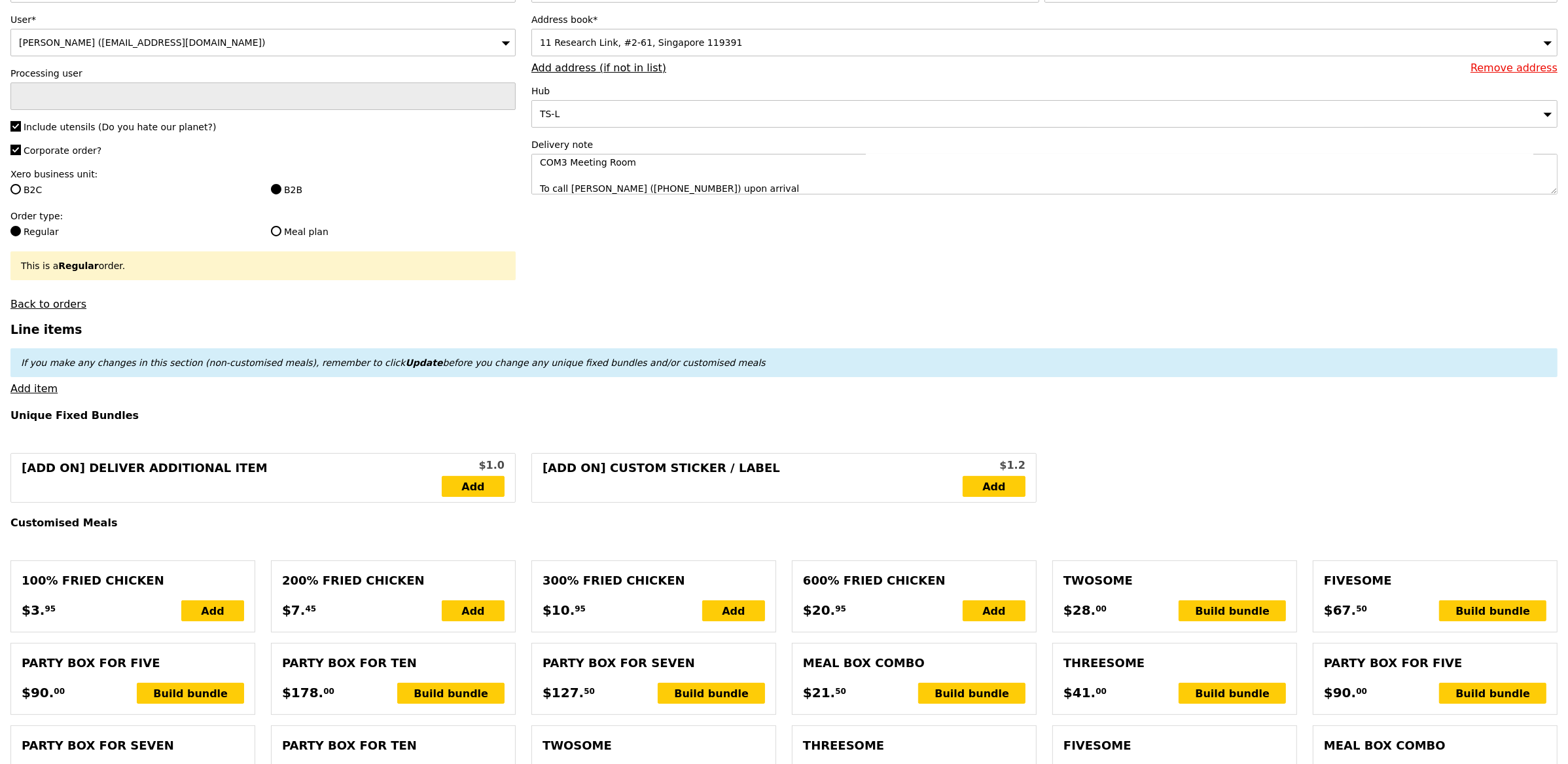
scroll to position [207, 0]
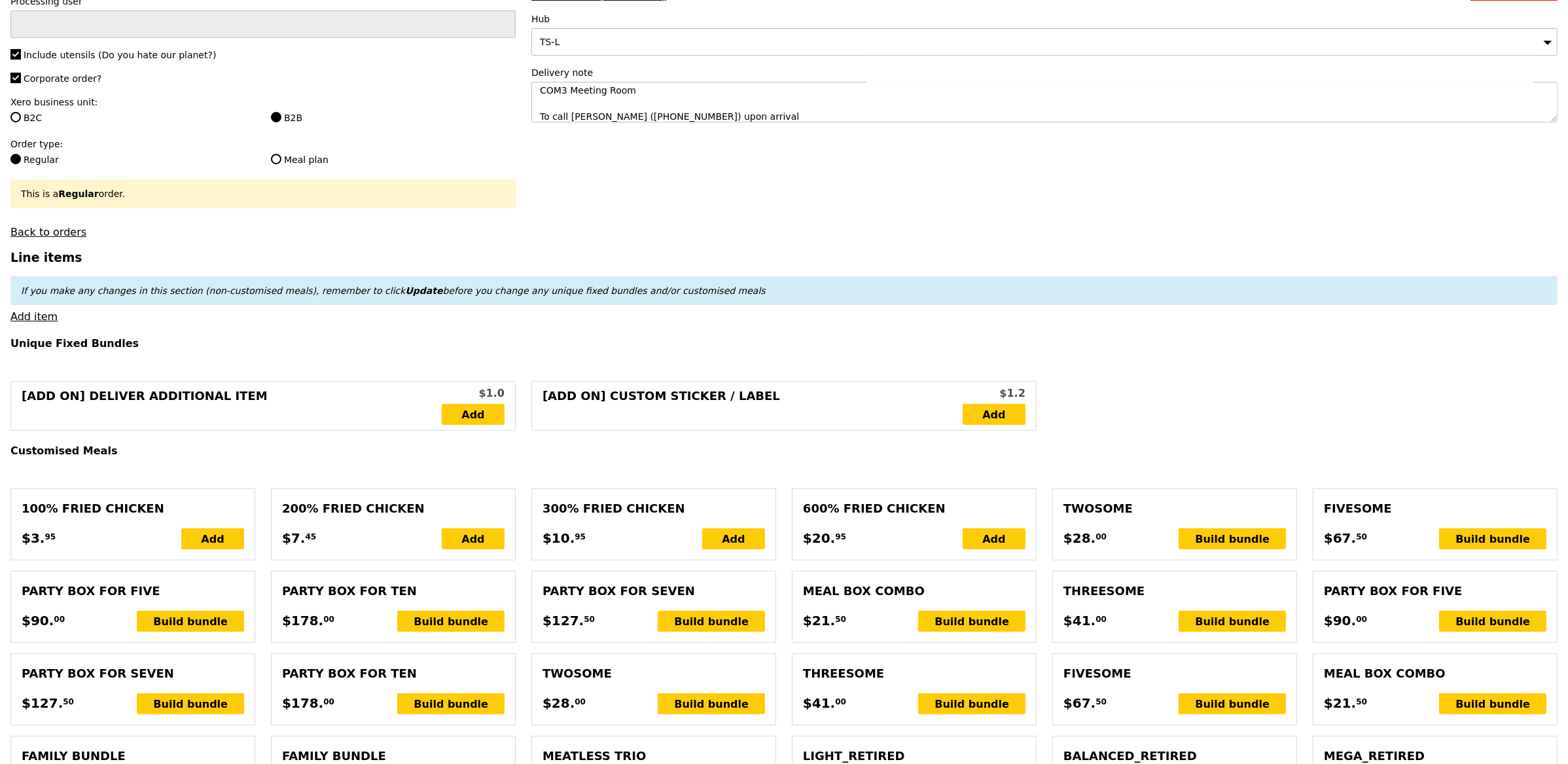
click at [39, 315] on link "Add item" at bounding box center [34, 317] width 47 height 12
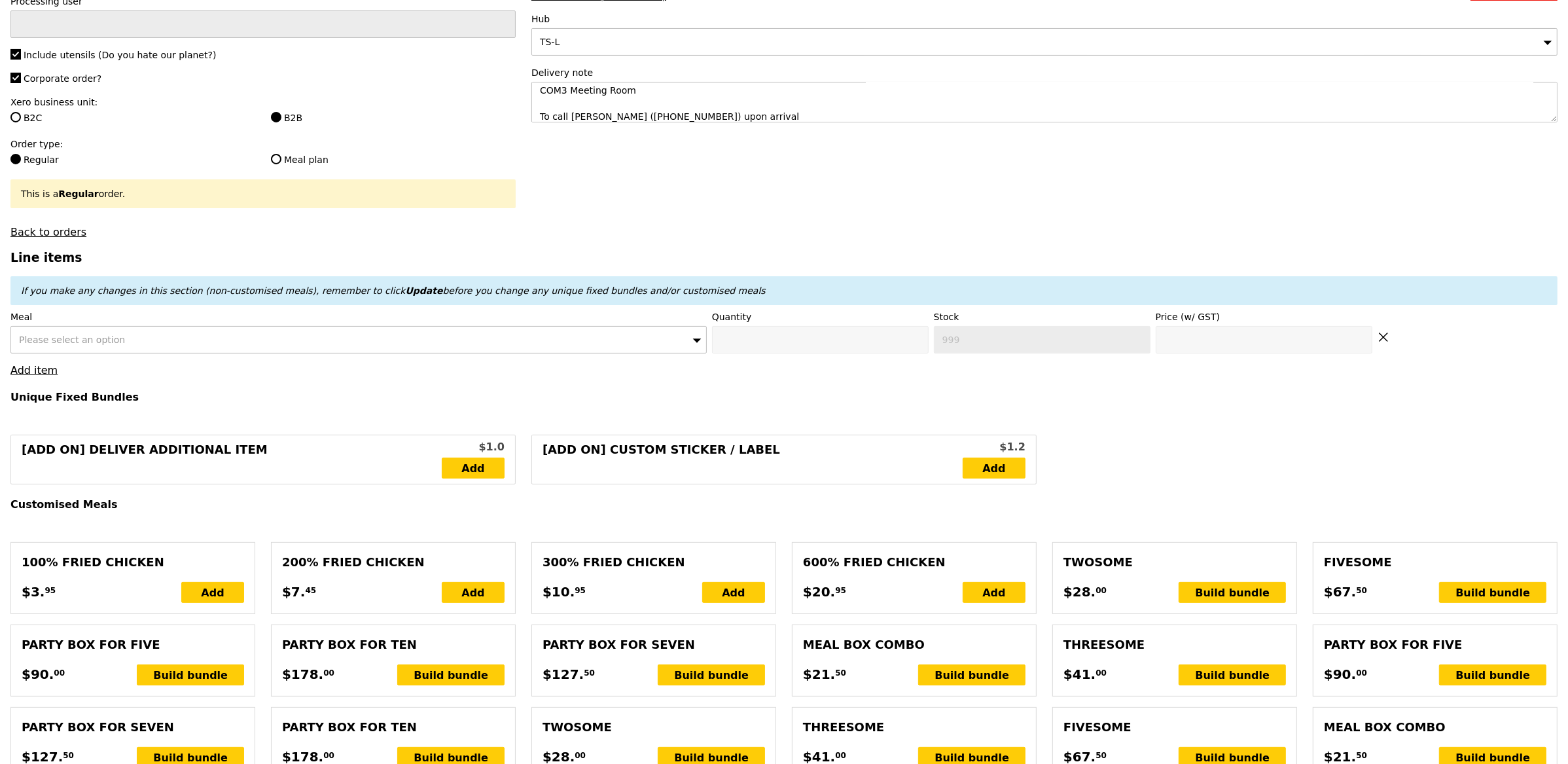
click at [154, 340] on div "Please select an option" at bounding box center [358, 340] width 696 height 28
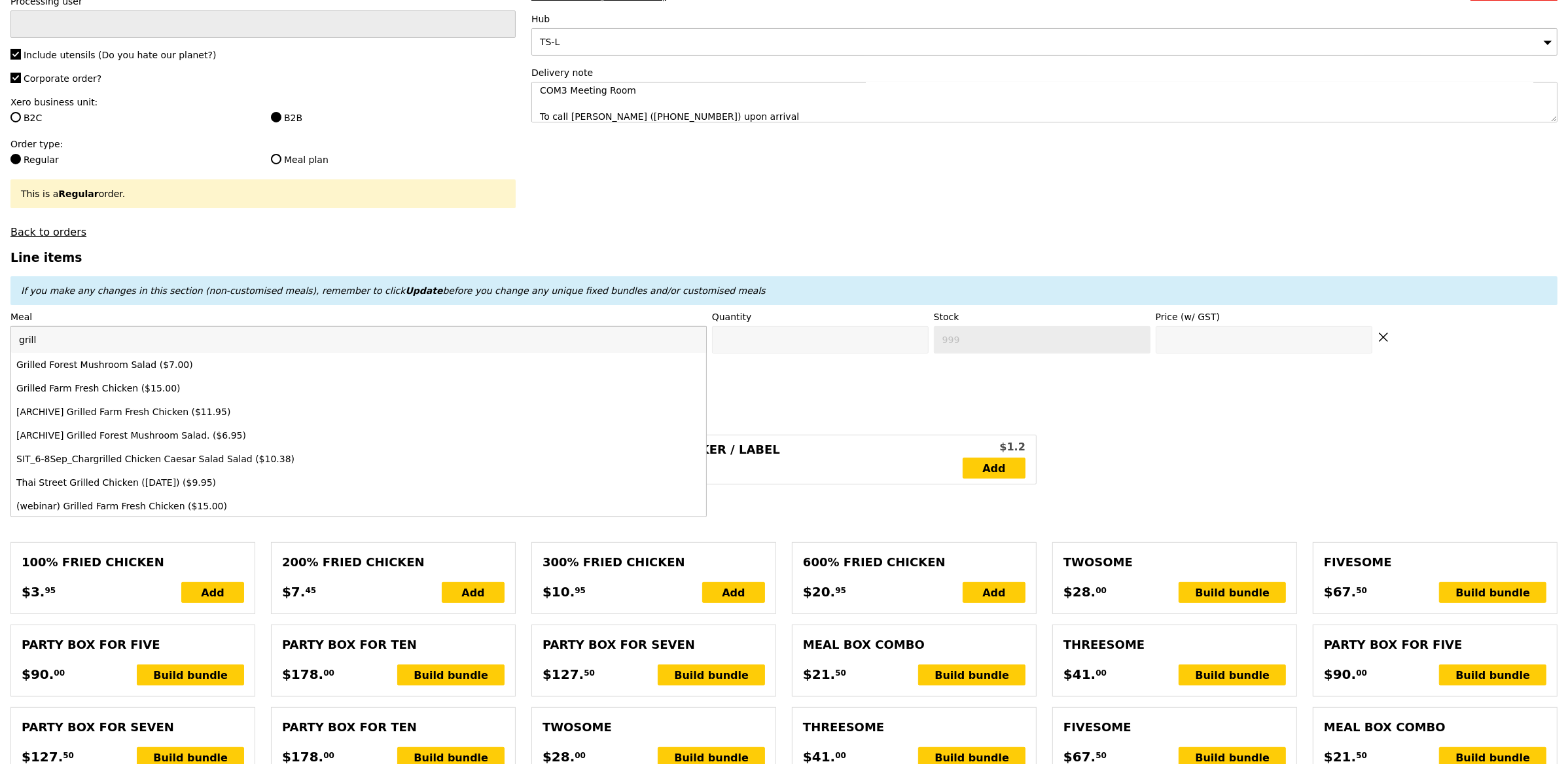
type input "grille"
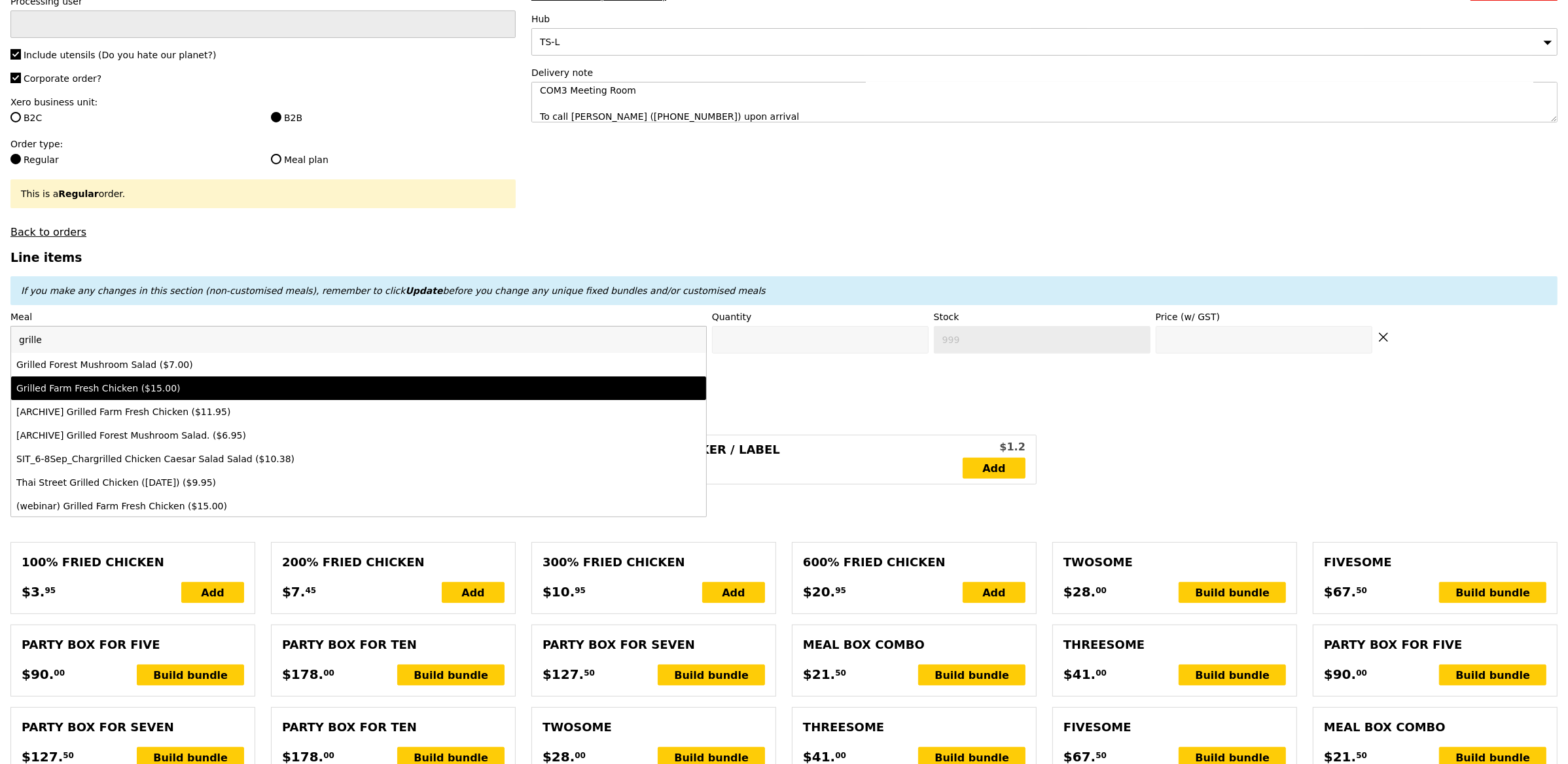
type input "Confirm anyway"
type input "0"
type input "23"
type input "15.0"
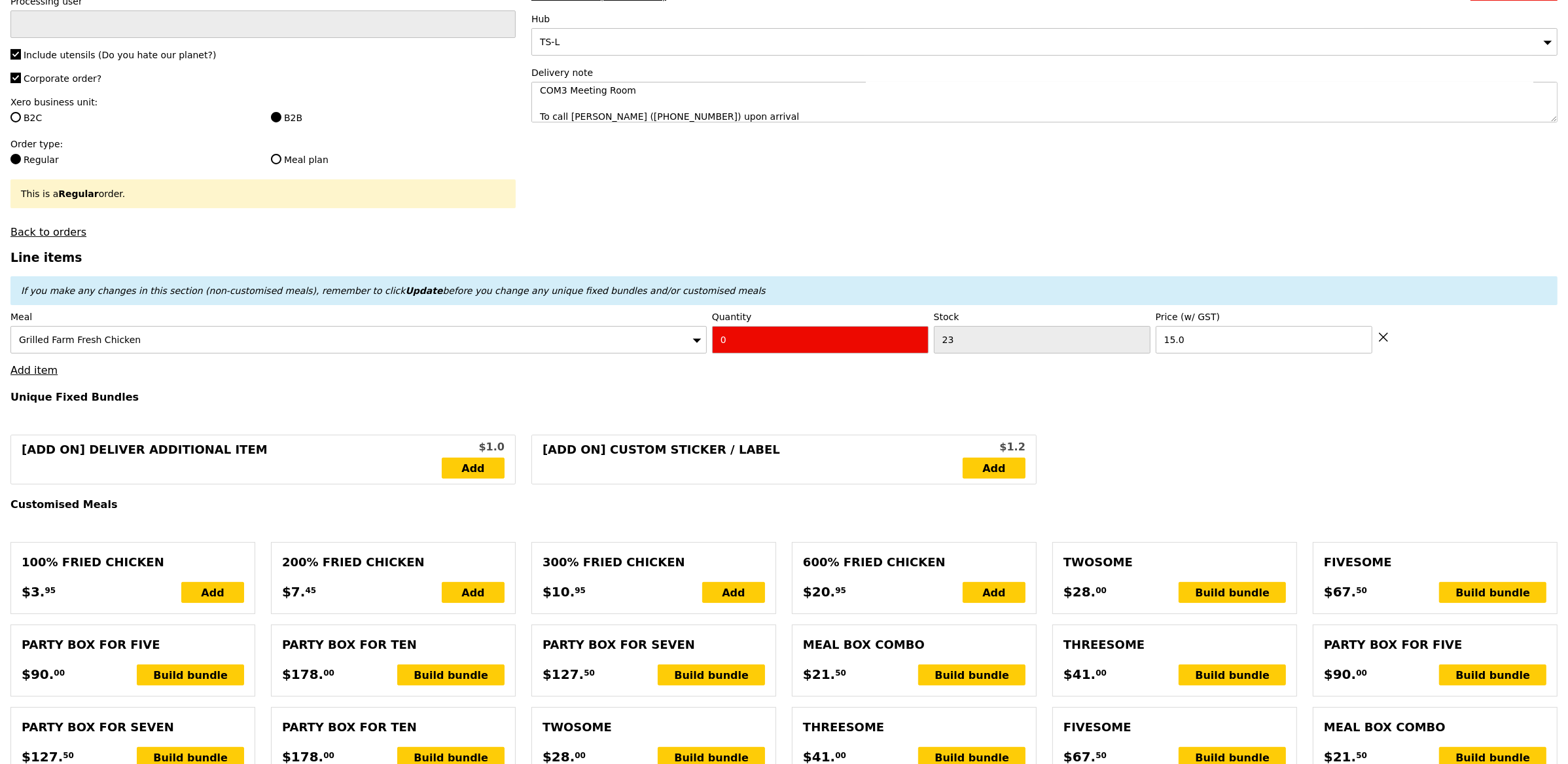
click at [849, 348] on input "0" at bounding box center [820, 340] width 217 height 28
type input "Confirm"
type input "5"
click at [786, 395] on h4 "Unique Fixed Bundles" at bounding box center [784, 397] width 1547 height 12
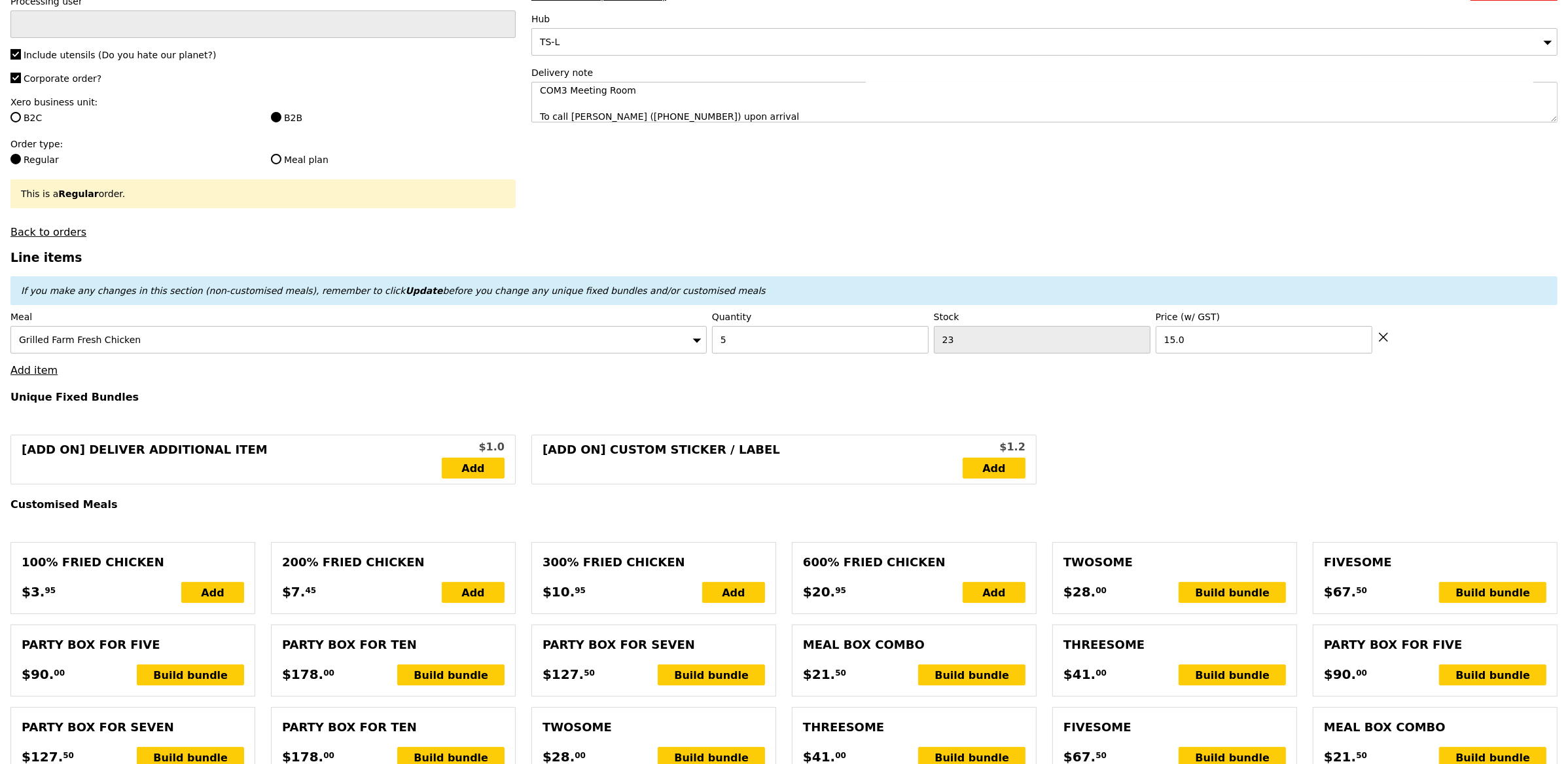
click at [30, 372] on link "Add item" at bounding box center [34, 370] width 47 height 12
type input "Loading..."
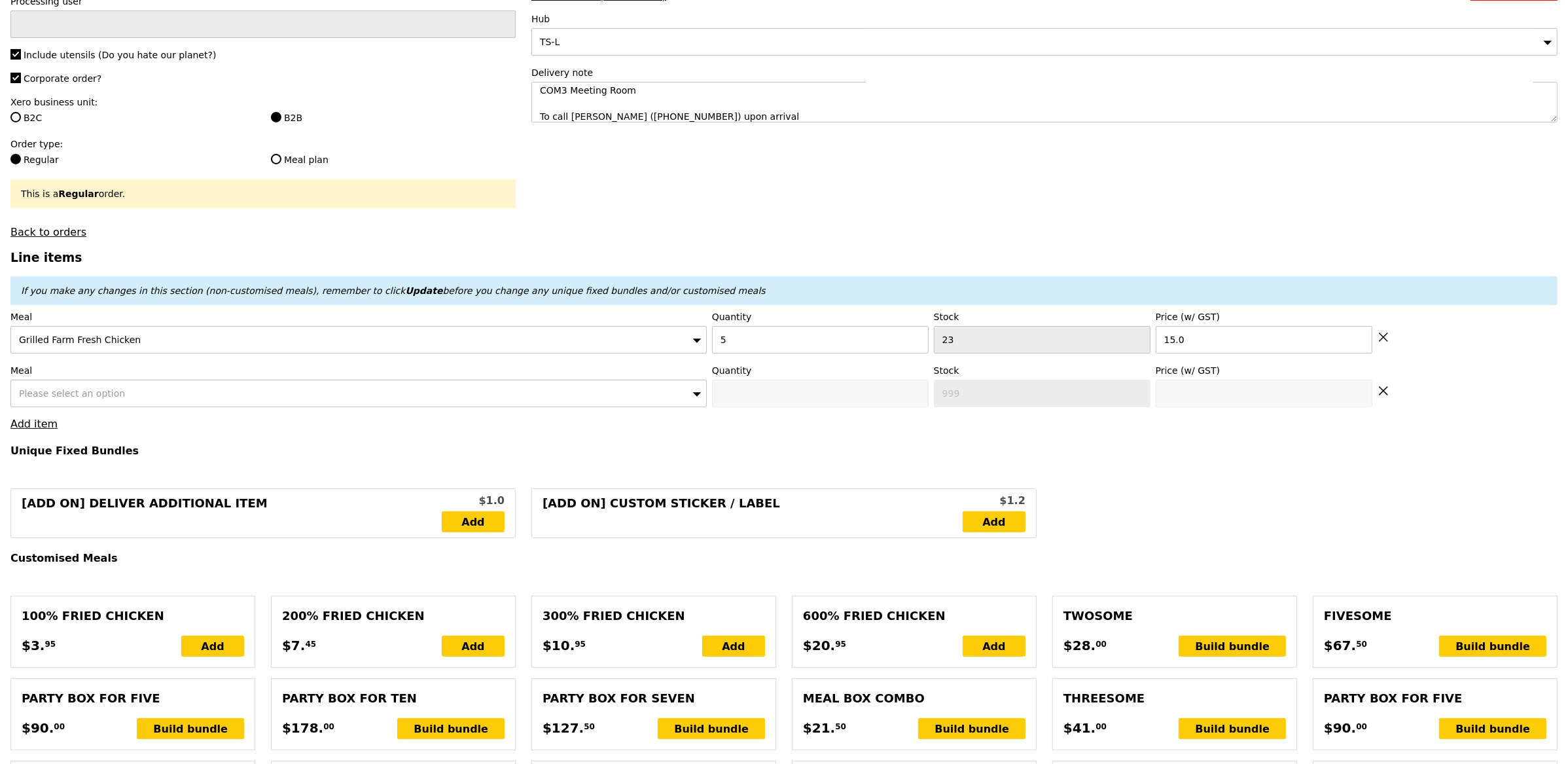
type input "75.00"
type input "10.83"
type input "11.80"
type input "86.80"
click at [108, 391] on span "Please select an option" at bounding box center [72, 393] width 106 height 10
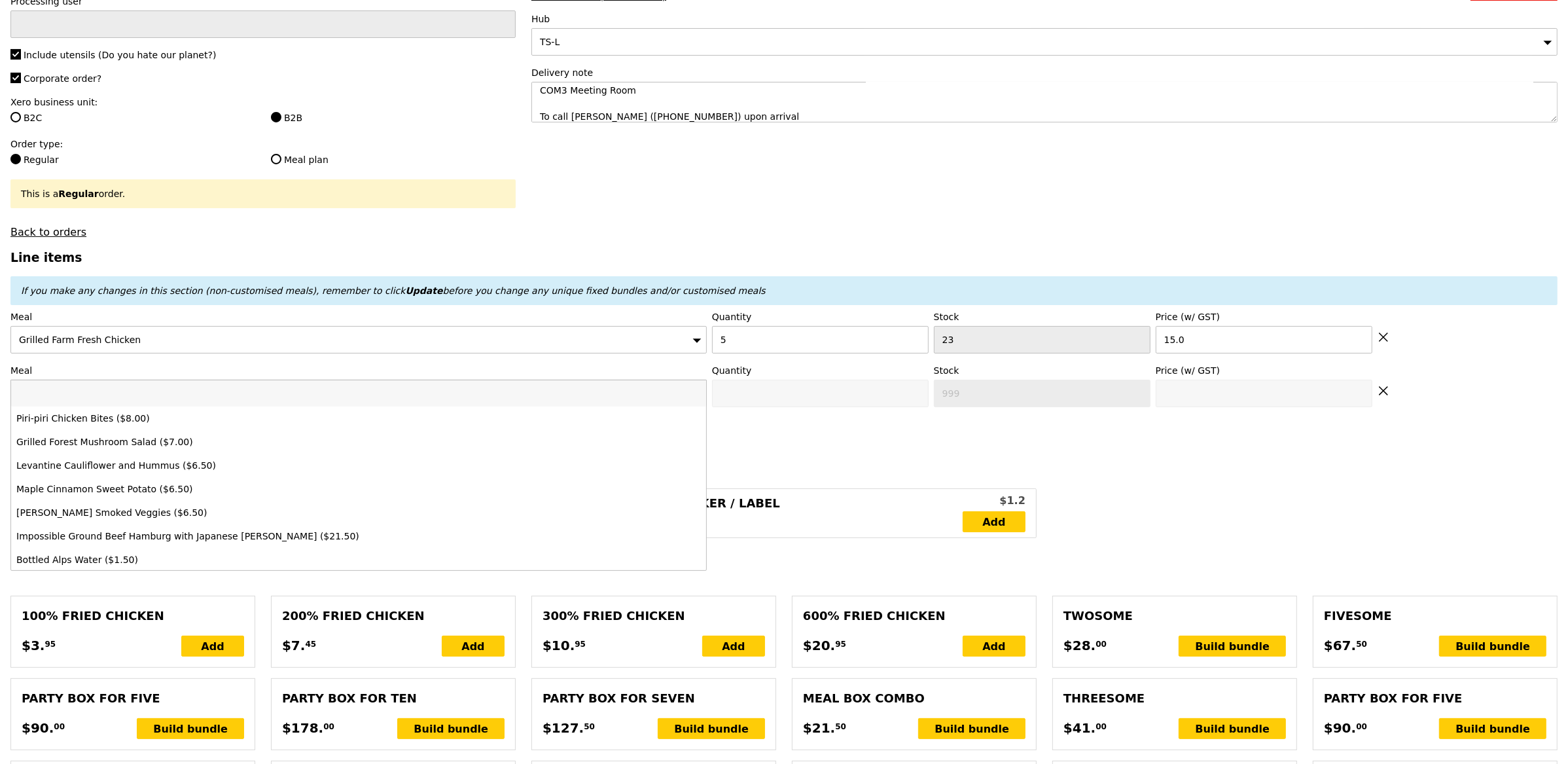
type input "Confirm"
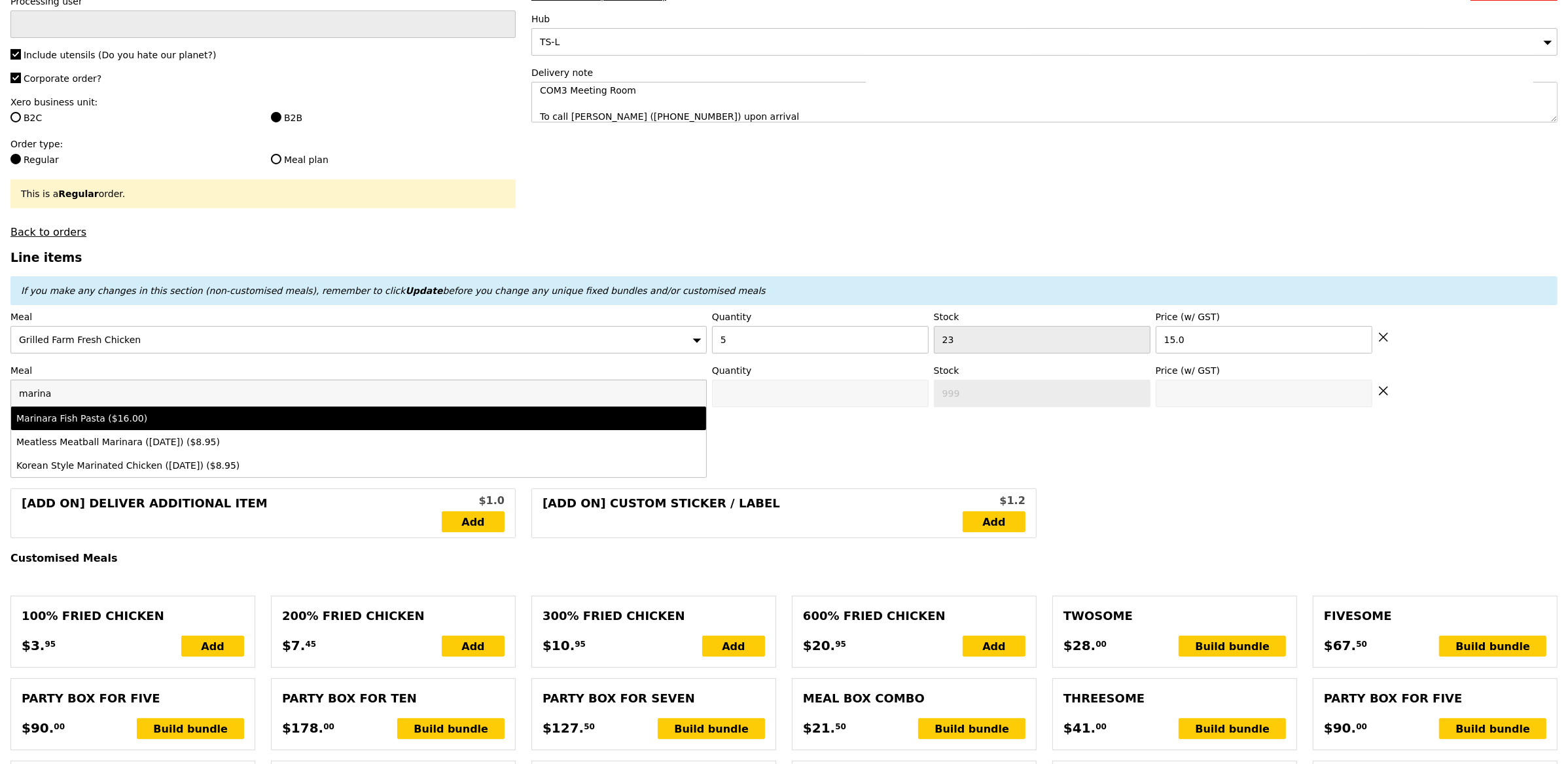
type input "marina"
click at [124, 420] on div "Marinara Fish Pasta ($16.00)" at bounding box center [273, 418] width 513 height 13
type input "Confirm anyway"
type input "0"
type input "37"
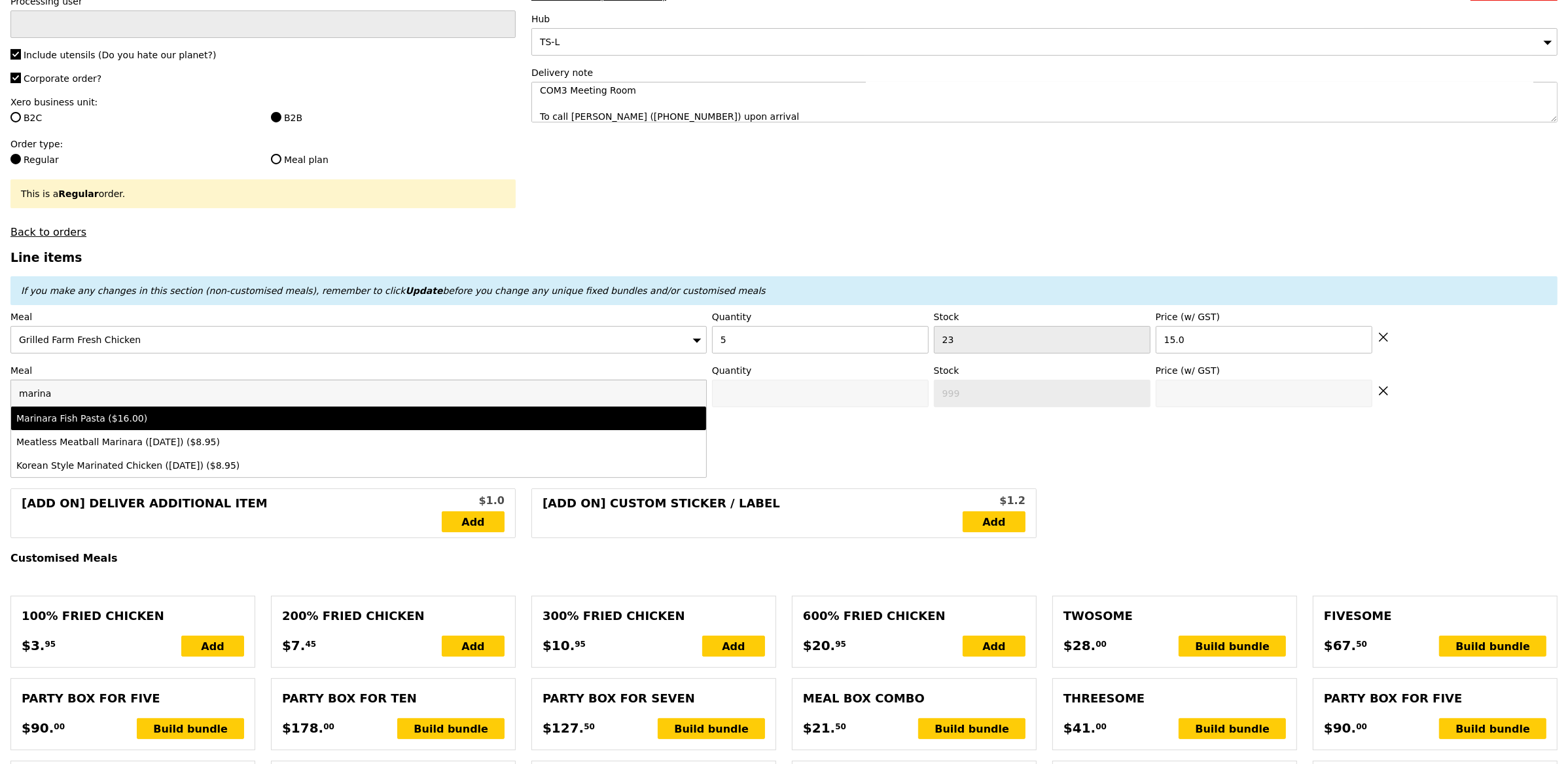
type input "16.0"
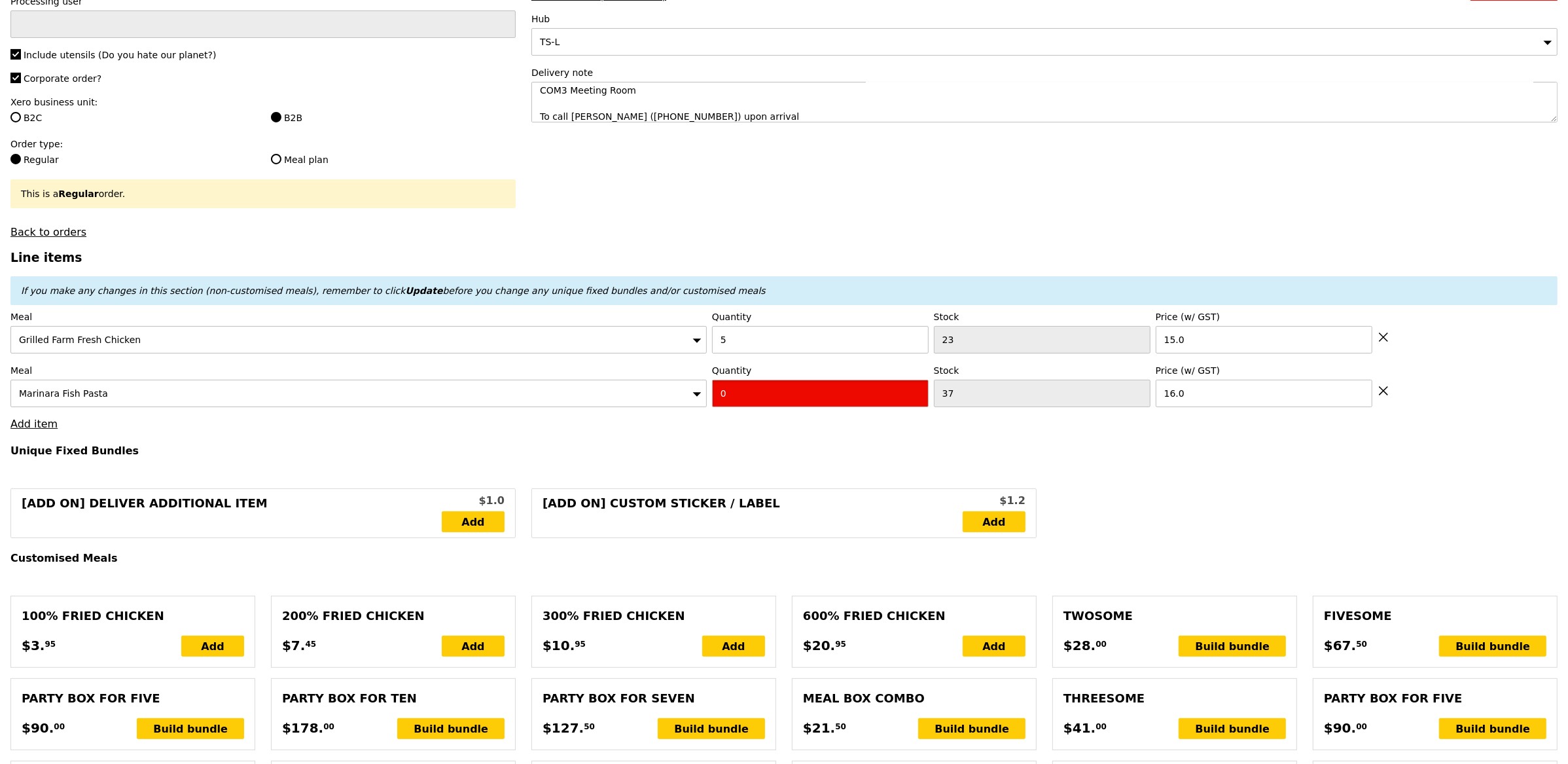
click at [764, 384] on input "0" at bounding box center [820, 394] width 217 height 28
type input "Confirm"
type input "2"
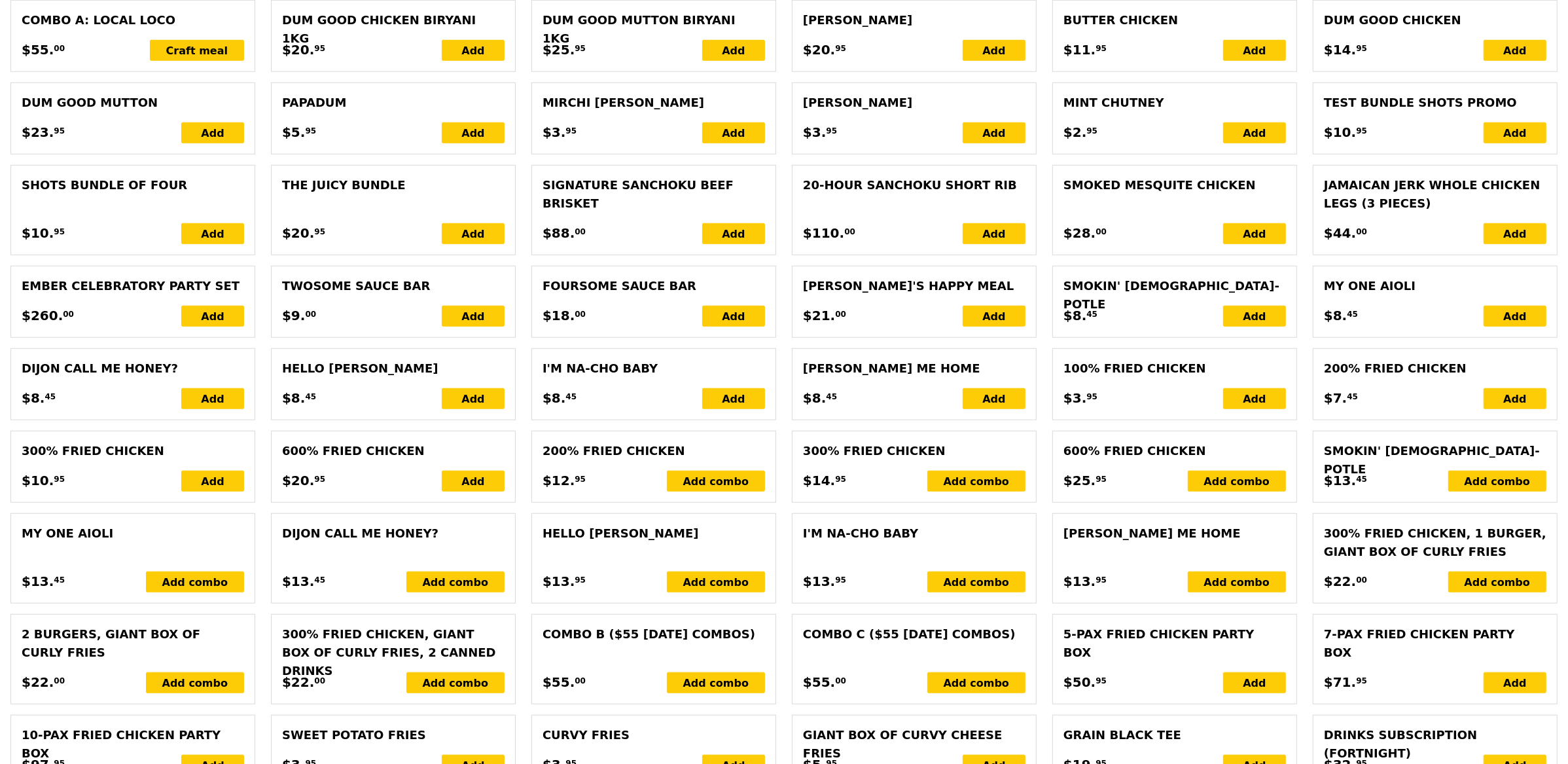
scroll to position [2580, 0]
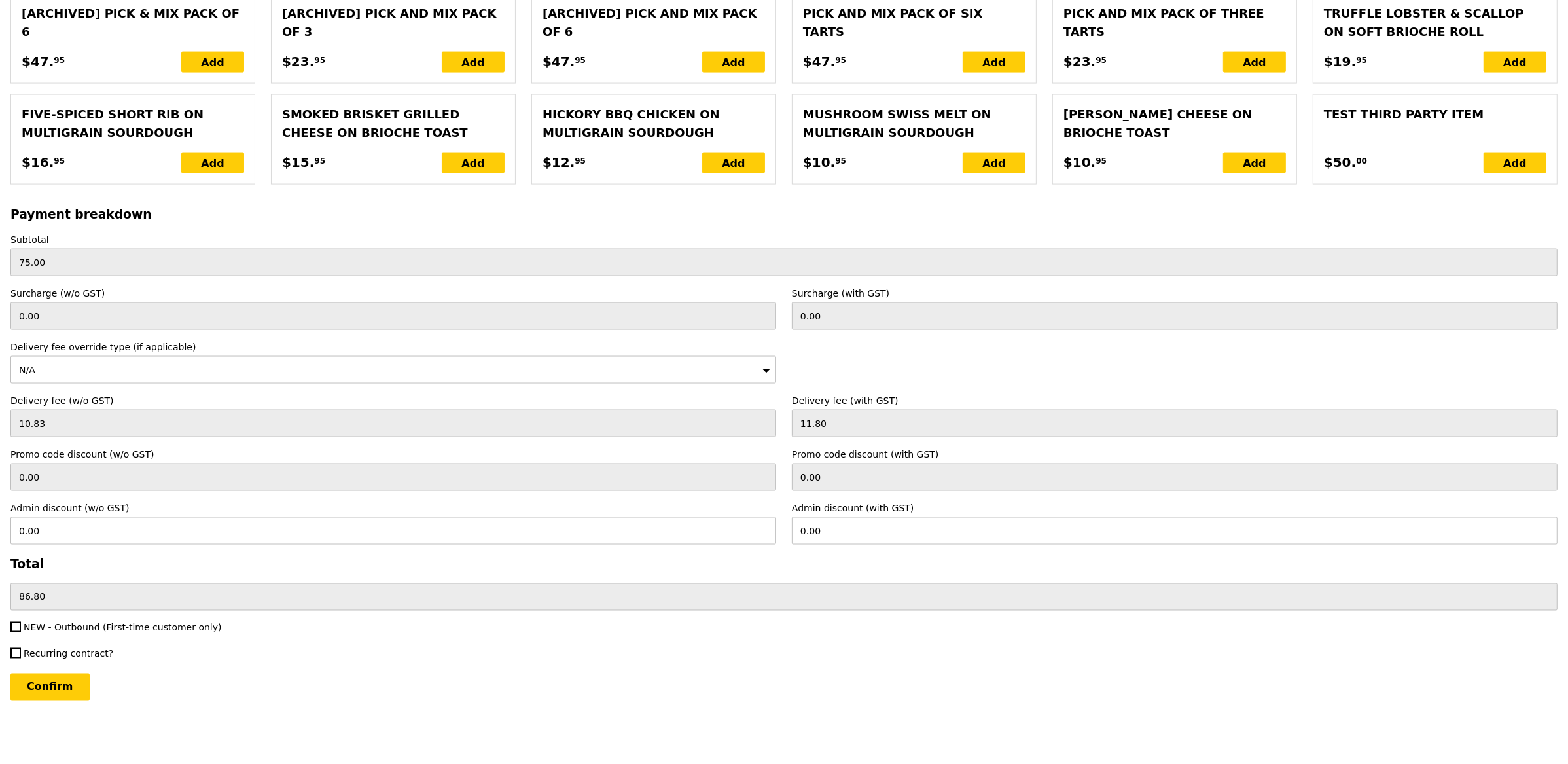
type input "Loading..."
type input "107.00"
type input "7.89"
type input "8.60"
type input "115.60"
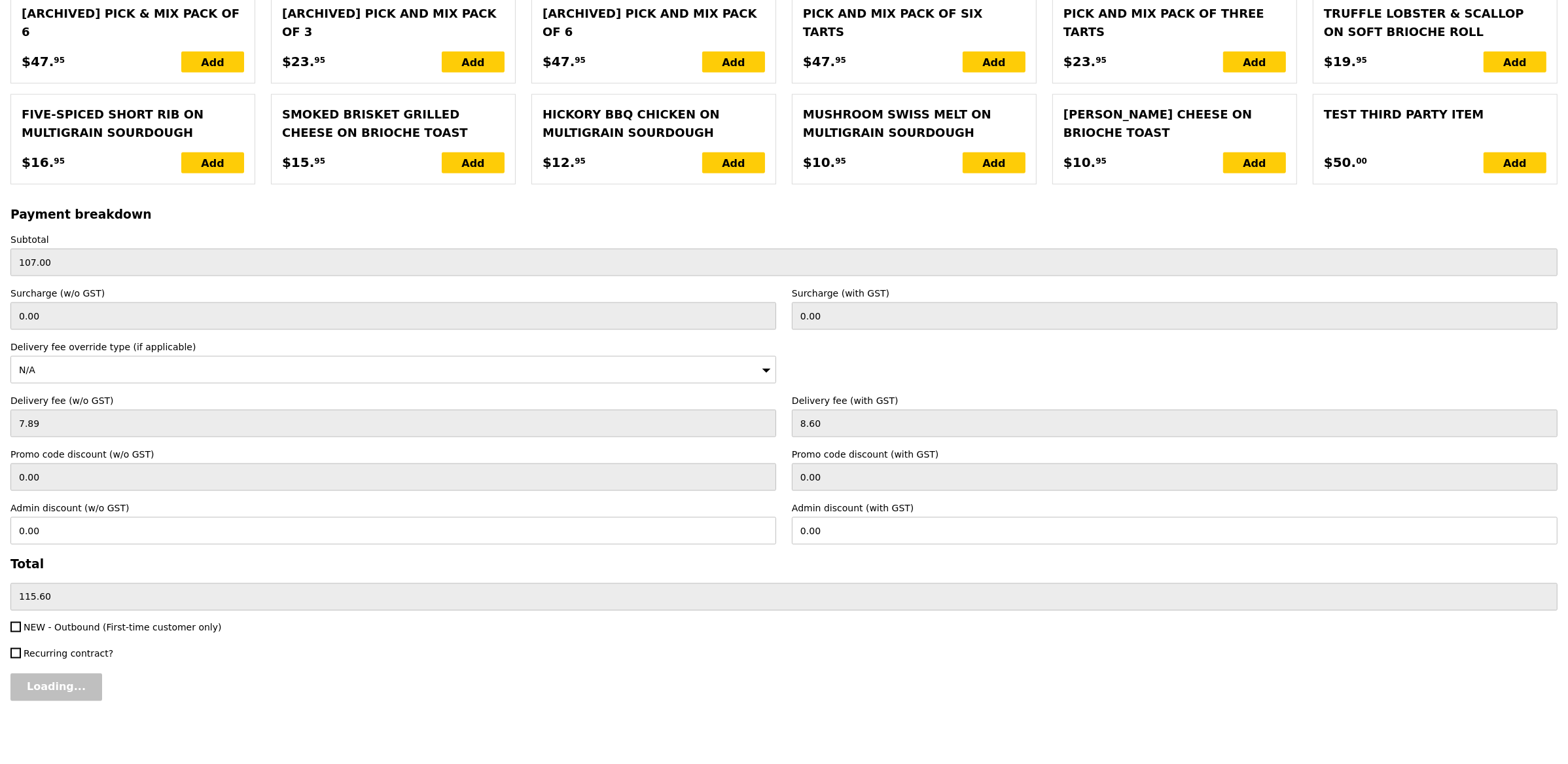
type input "Confirm"
click at [64, 633] on label "NEW - Outbound (First-time customer only)" at bounding box center [393, 628] width 766 height 13
click at [21, 633] on input "NEW - Outbound (First-time customer only)" at bounding box center [15, 627] width 10 height 10
checkbox input "true"
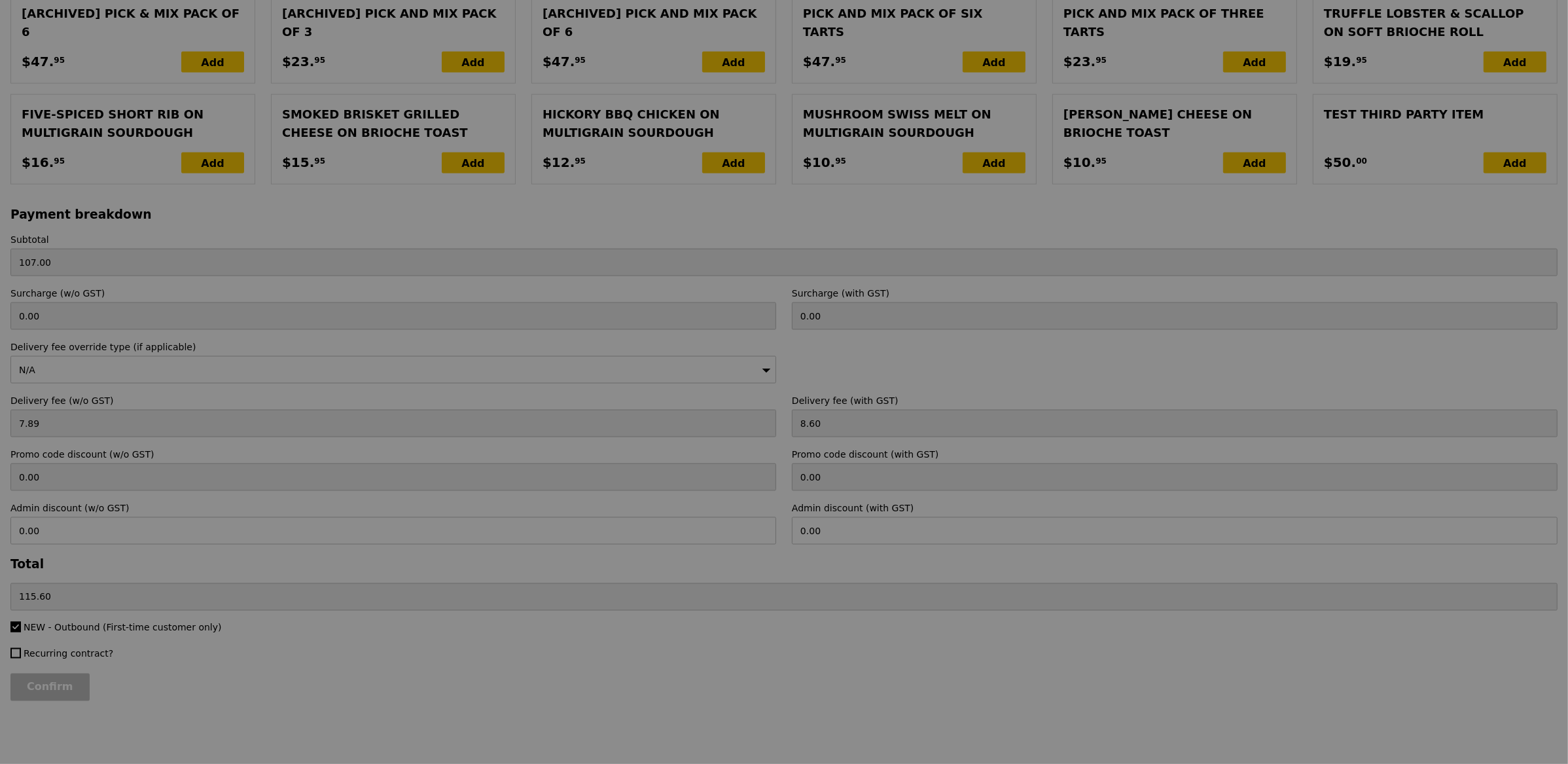
click at [53, 684] on input "Confirm" at bounding box center [50, 688] width 79 height 28
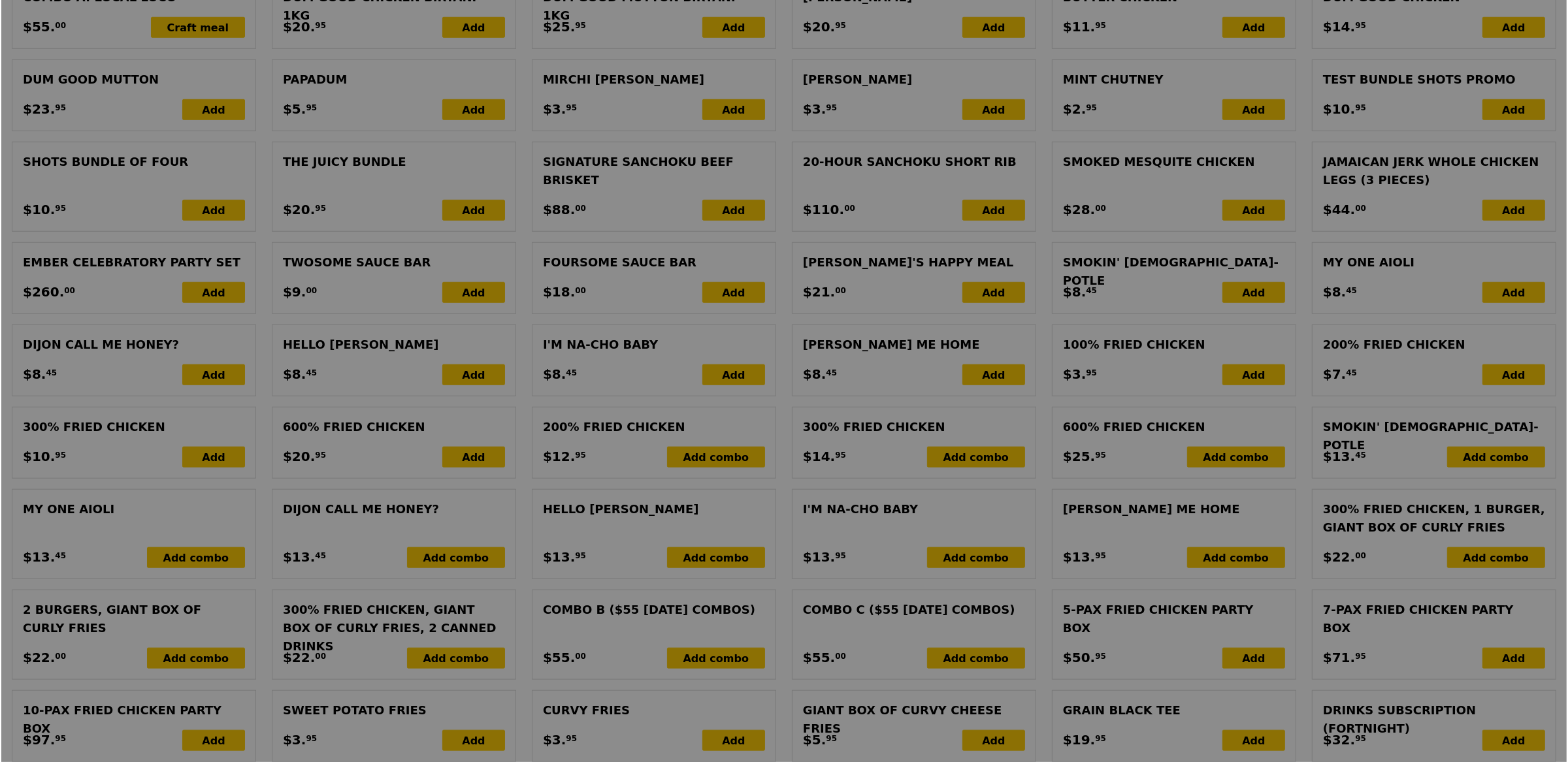
scroll to position [0, 0]
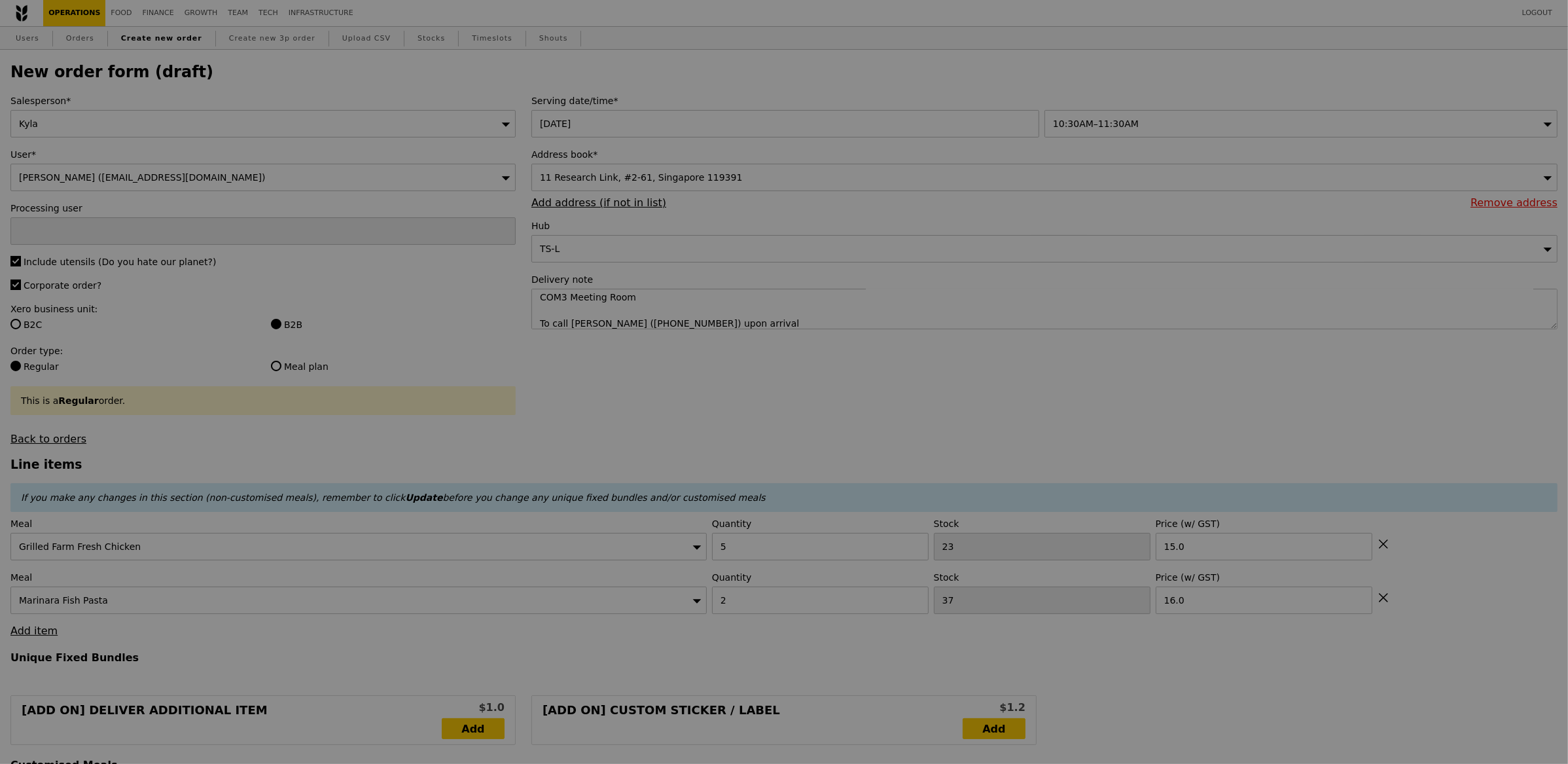
type input "Loading..."
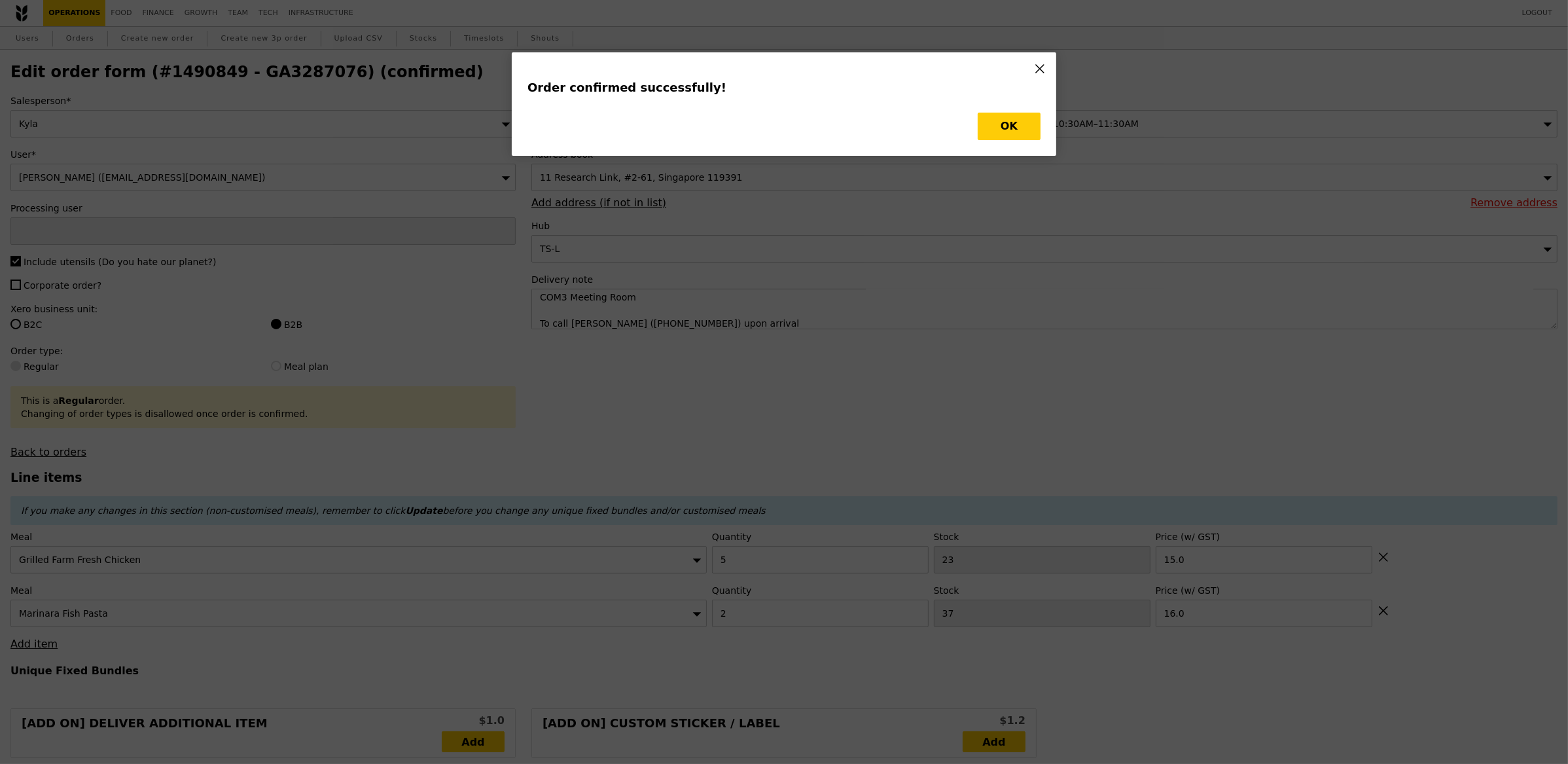
type input "Kyla"
type input "Loading..."
checkbox input "false"
type input "2"
type input "37"
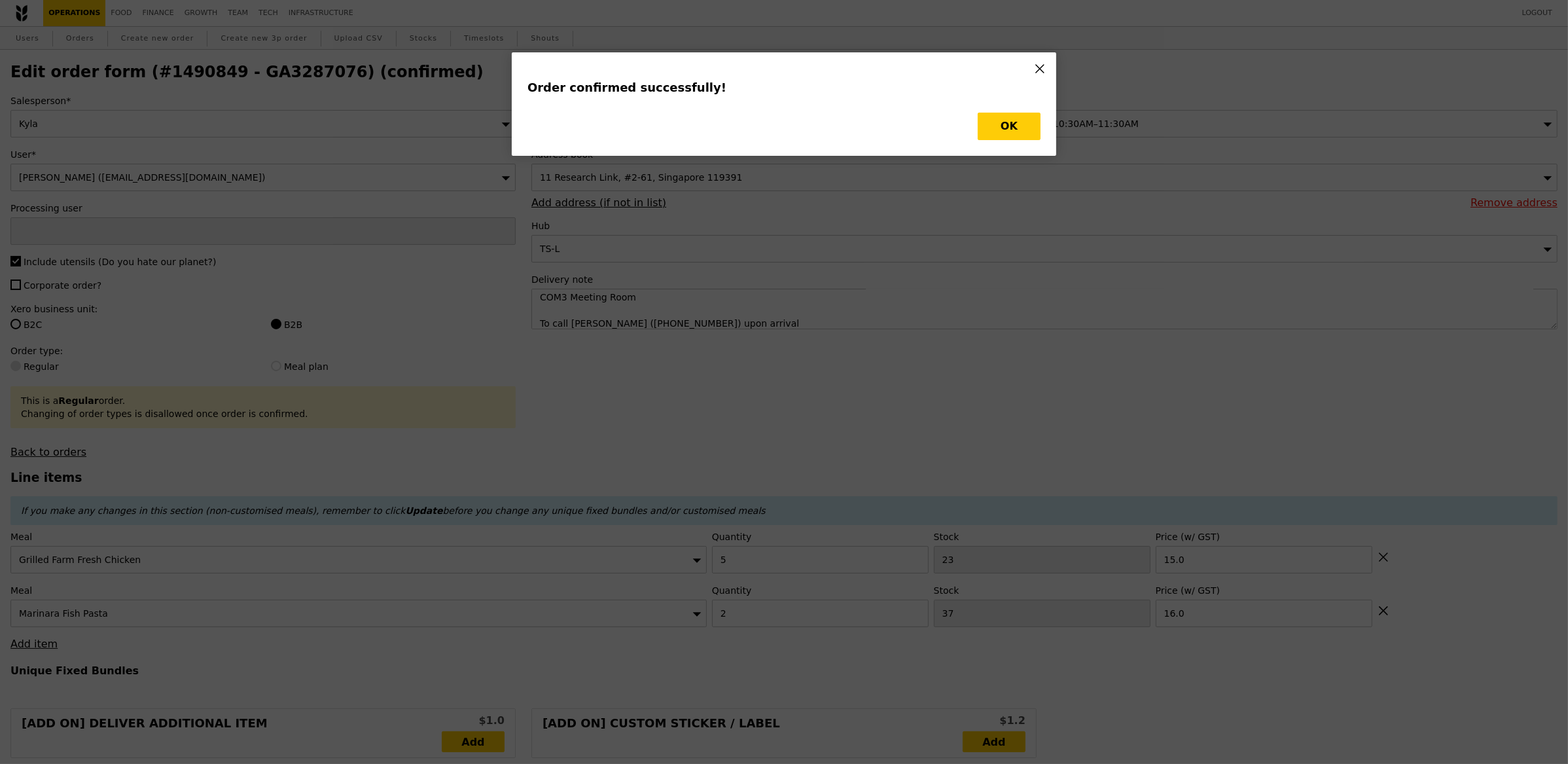
type input "16.00"
type input "5"
type input "23"
type input "15.00"
click at [1024, 142] on div "Order confirmed successfully! OK" at bounding box center [784, 104] width 544 height 103
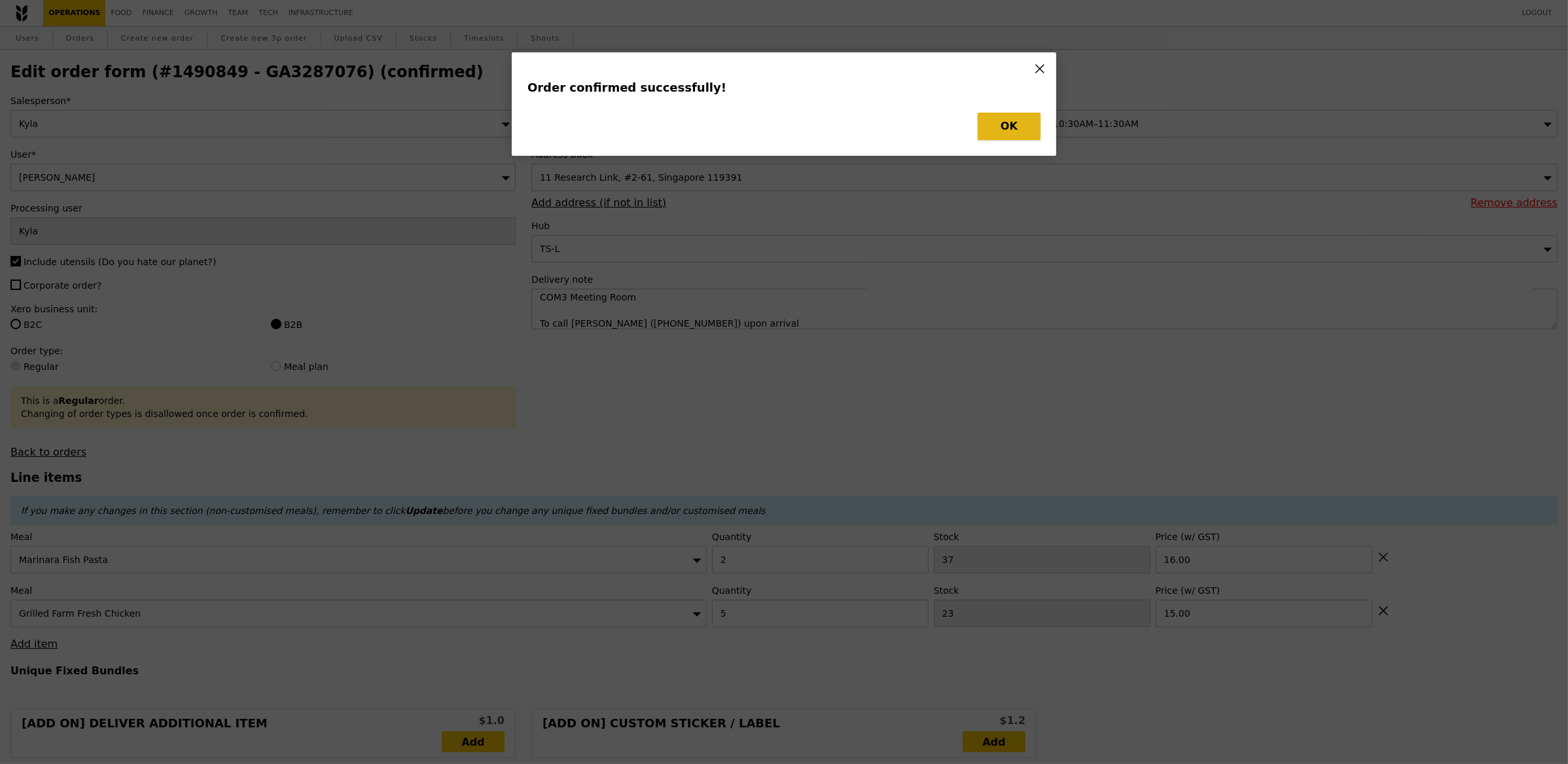
click at [1019, 130] on button "OK" at bounding box center [1009, 127] width 63 height 28
type input "35"
type input "18"
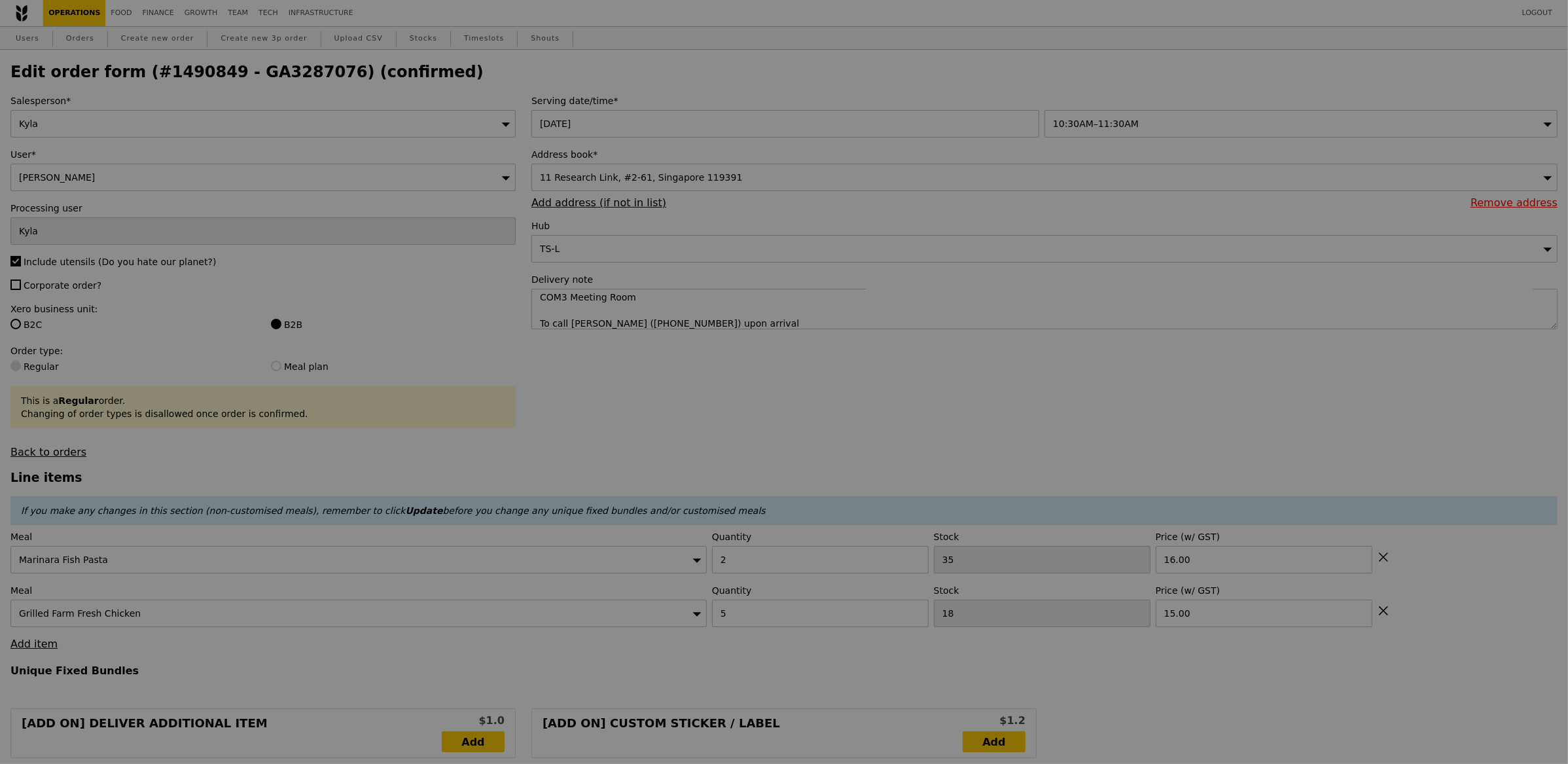
type input "Update"
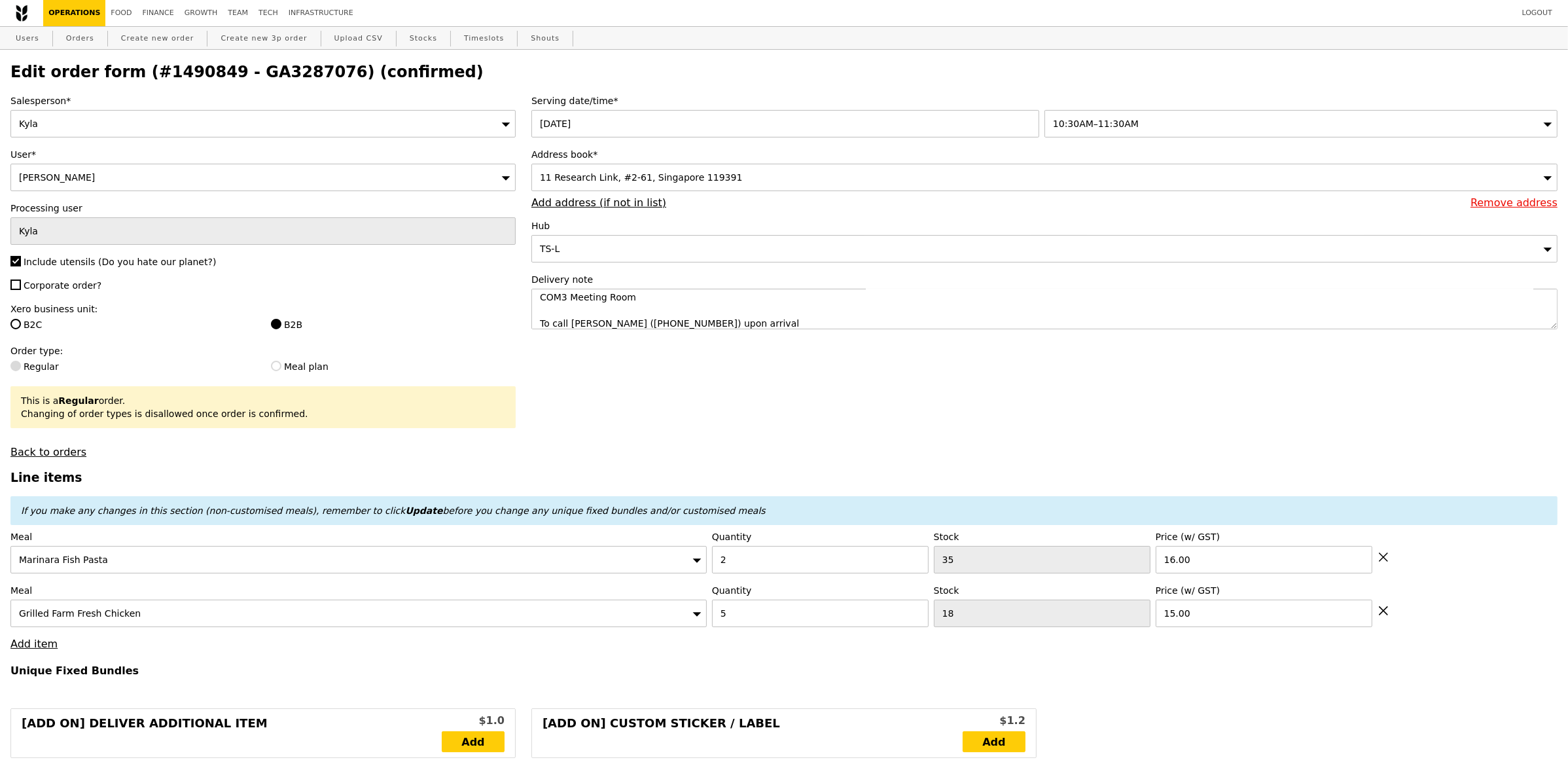
click at [259, 81] on h2 "Edit order form (#1490849 - GA3287076) (confirmed)" at bounding box center [784, 72] width 1547 height 19
copy h2 "GA3287076"
click at [80, 42] on link "Orders" at bounding box center [80, 39] width 39 height 23
select select "100"
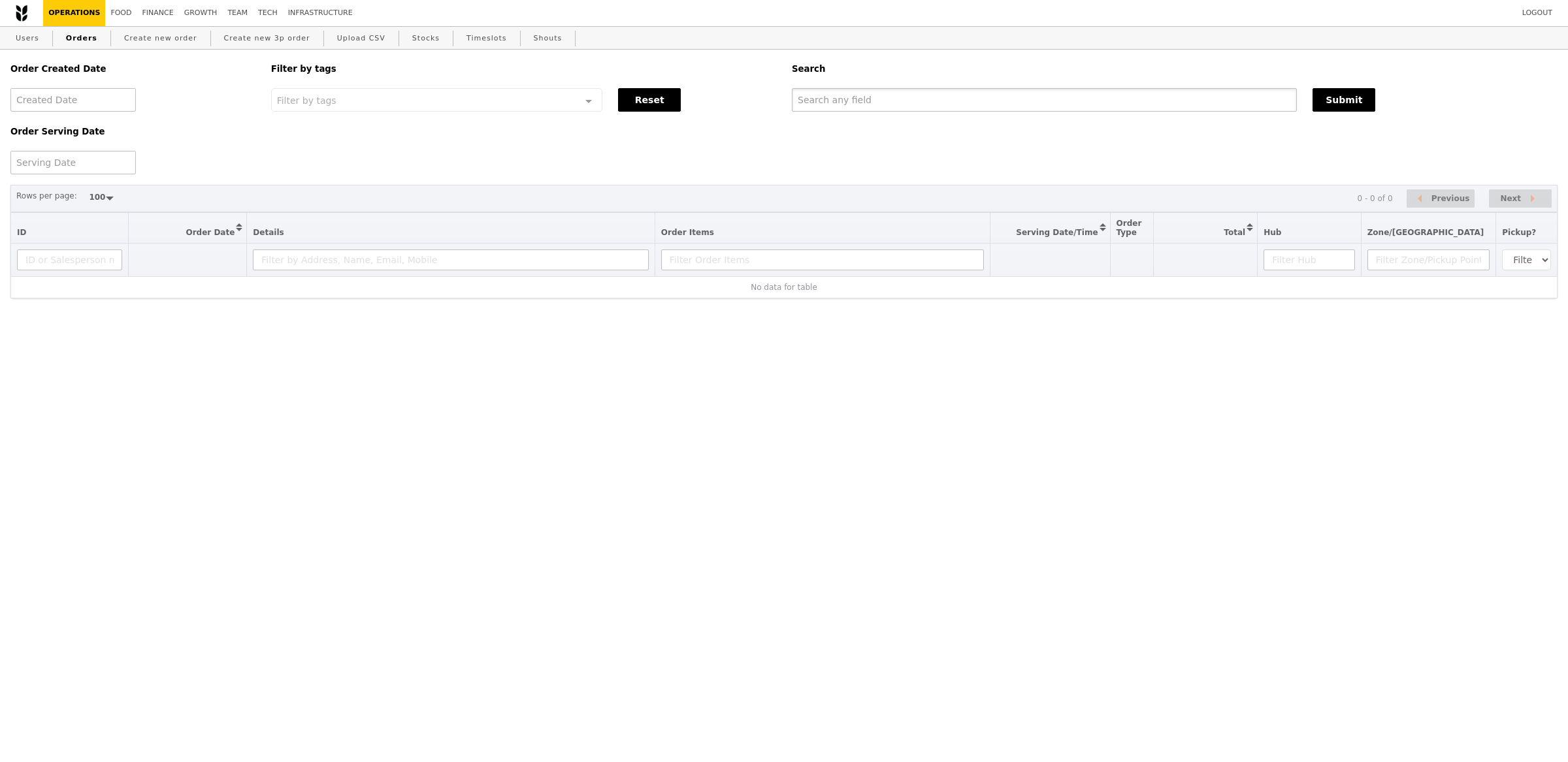
click at [929, 106] on input "text" at bounding box center [1044, 100] width 505 height 23
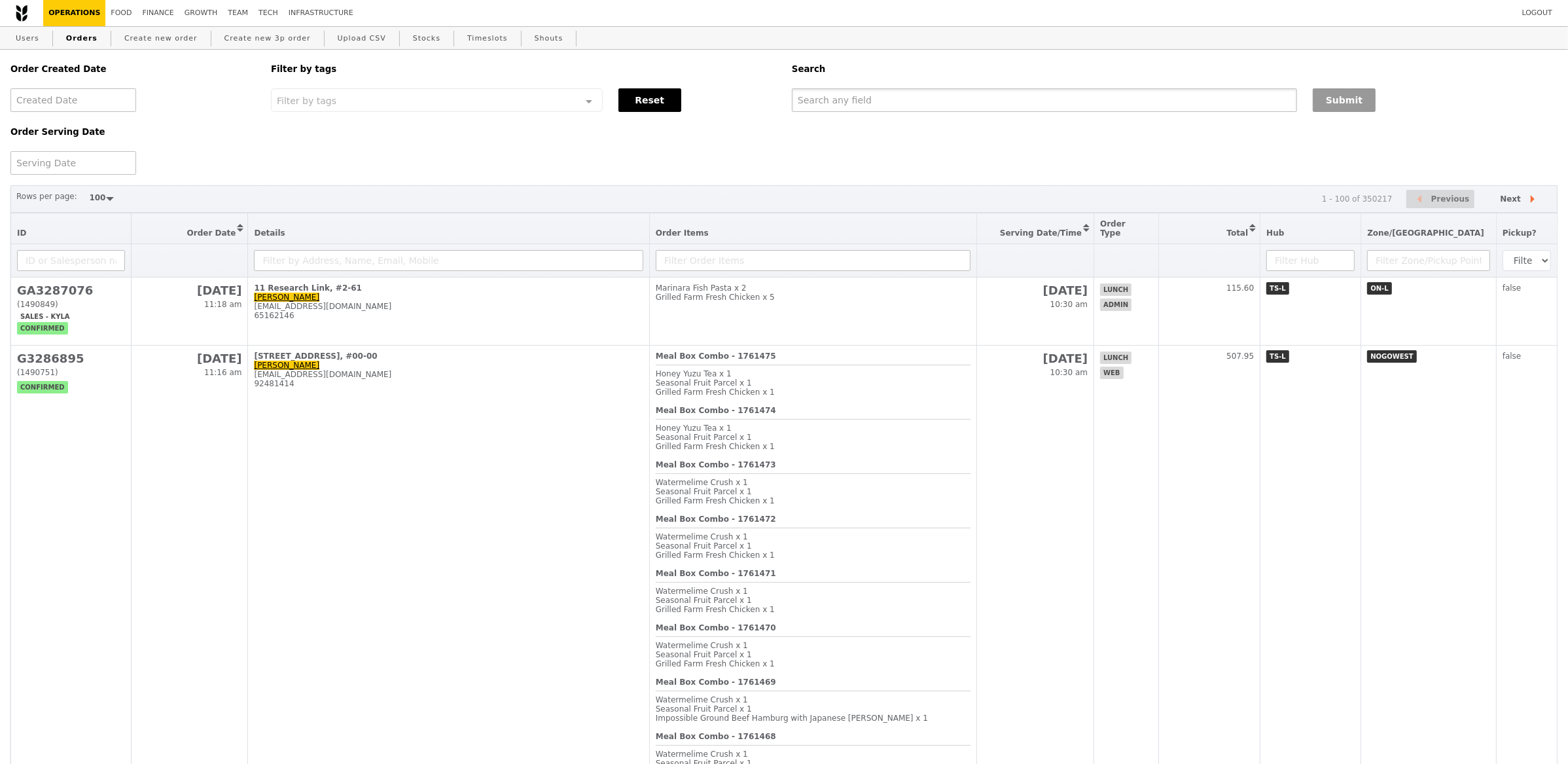
paste input "GA3287076"
type input "GA3287076"
click at [1320, 100] on button "Submit" at bounding box center [1344, 100] width 63 height 23
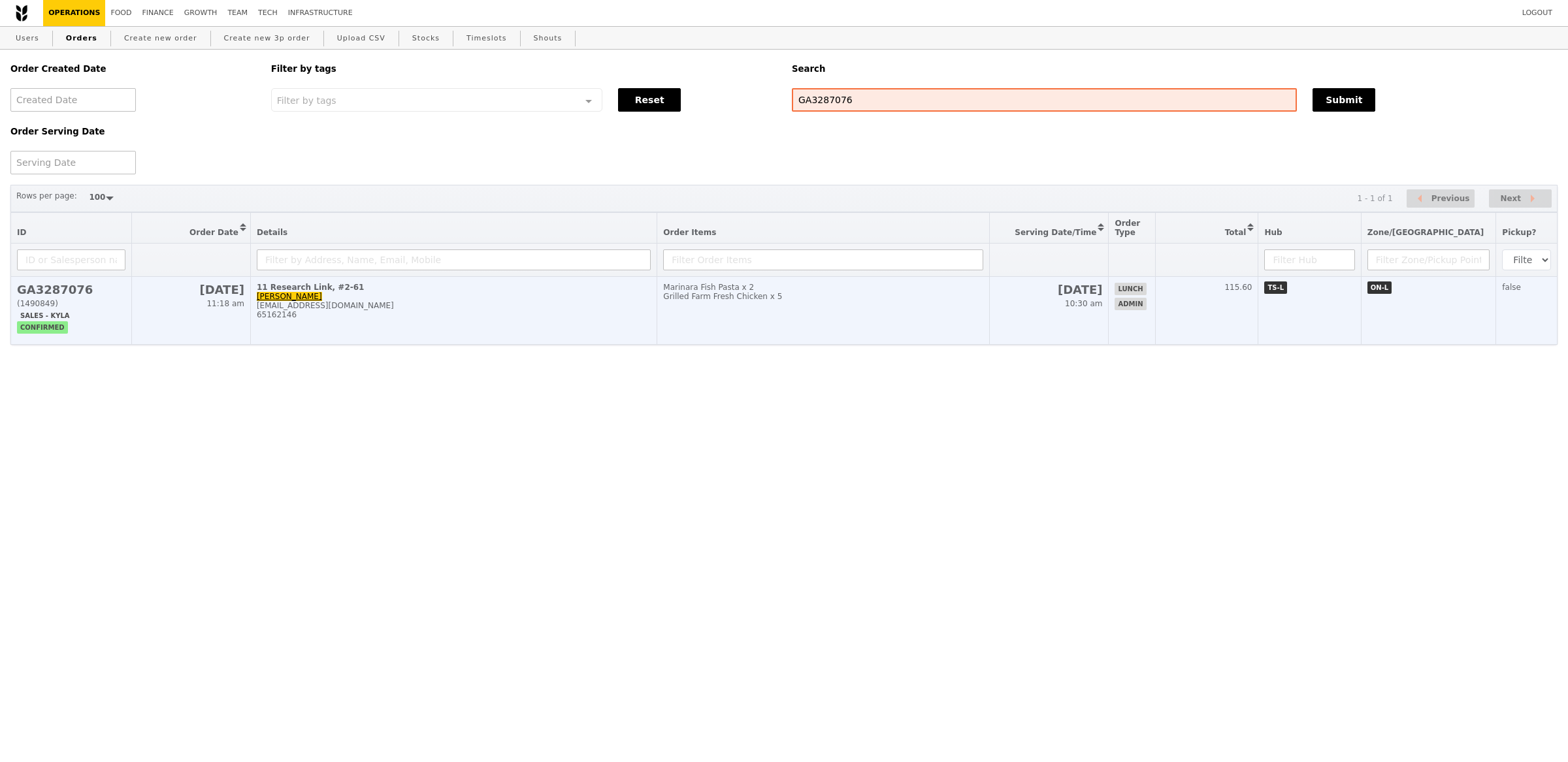
click at [770, 313] on td "Marinara Fish Pasta x 2 Grilled Farm Fresh Chicken x 5" at bounding box center [823, 310] width 332 height 68
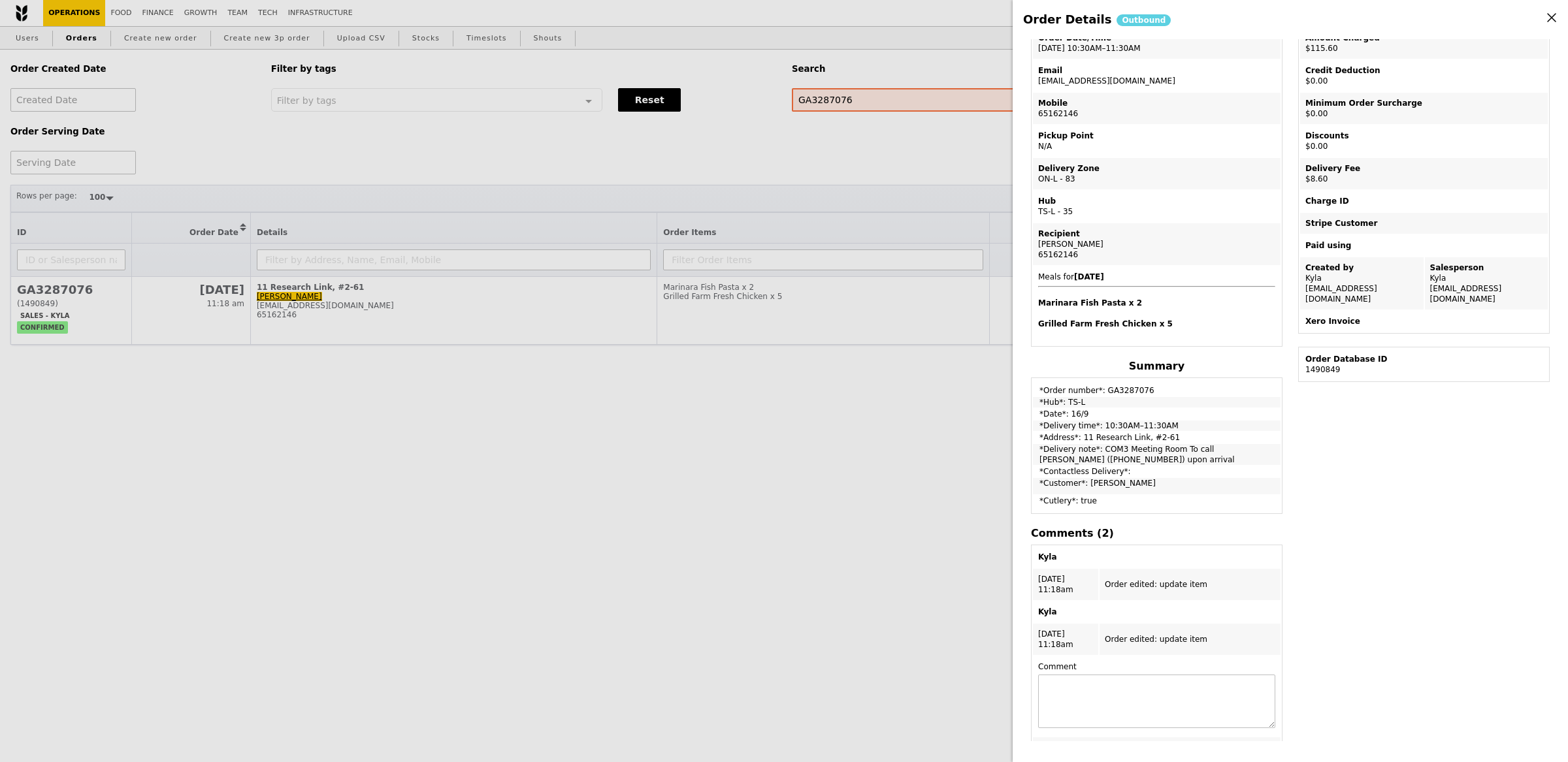
scroll to position [112, 0]
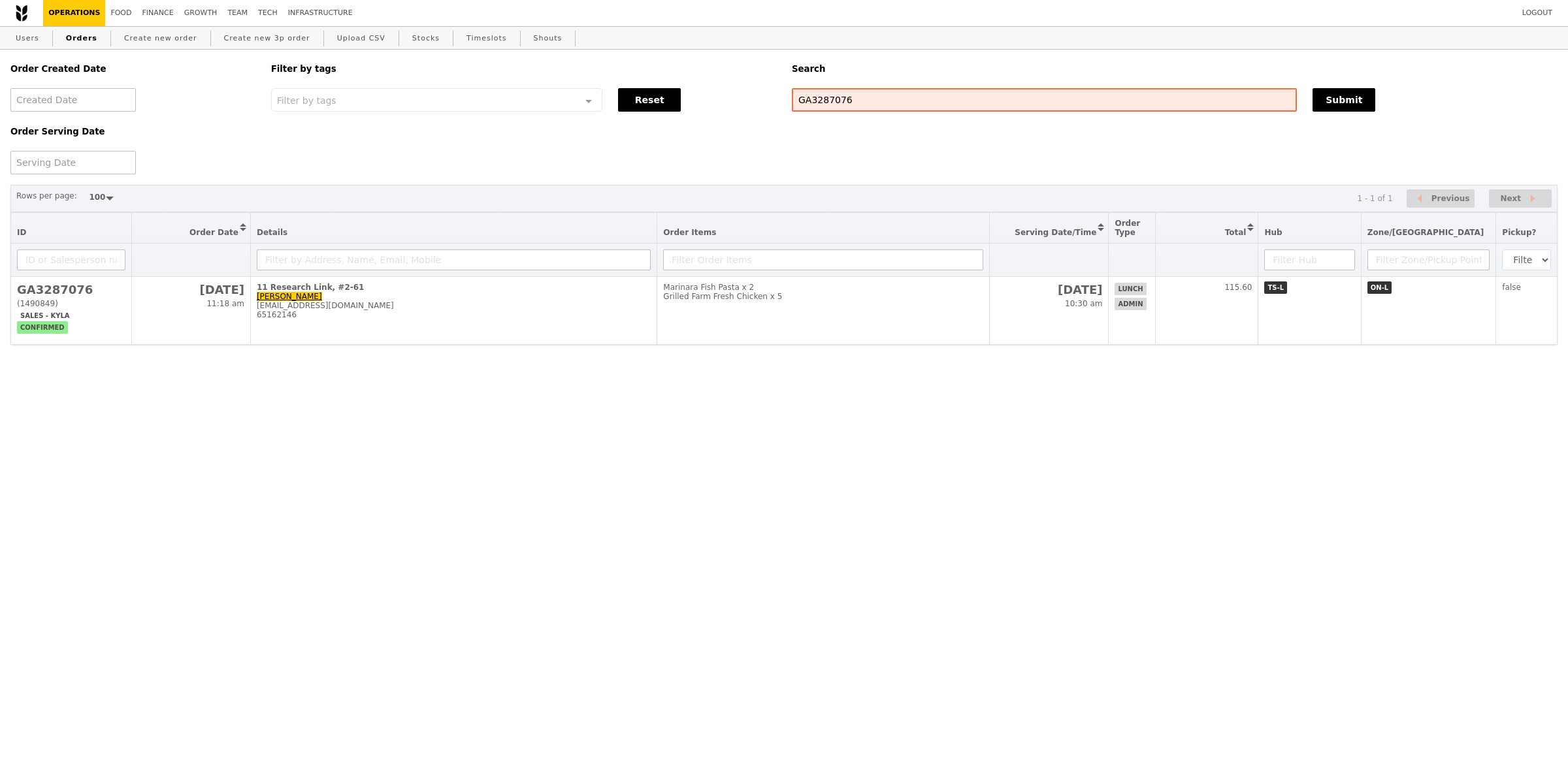
select select "100"
